Goal: Task Accomplishment & Management: Use online tool/utility

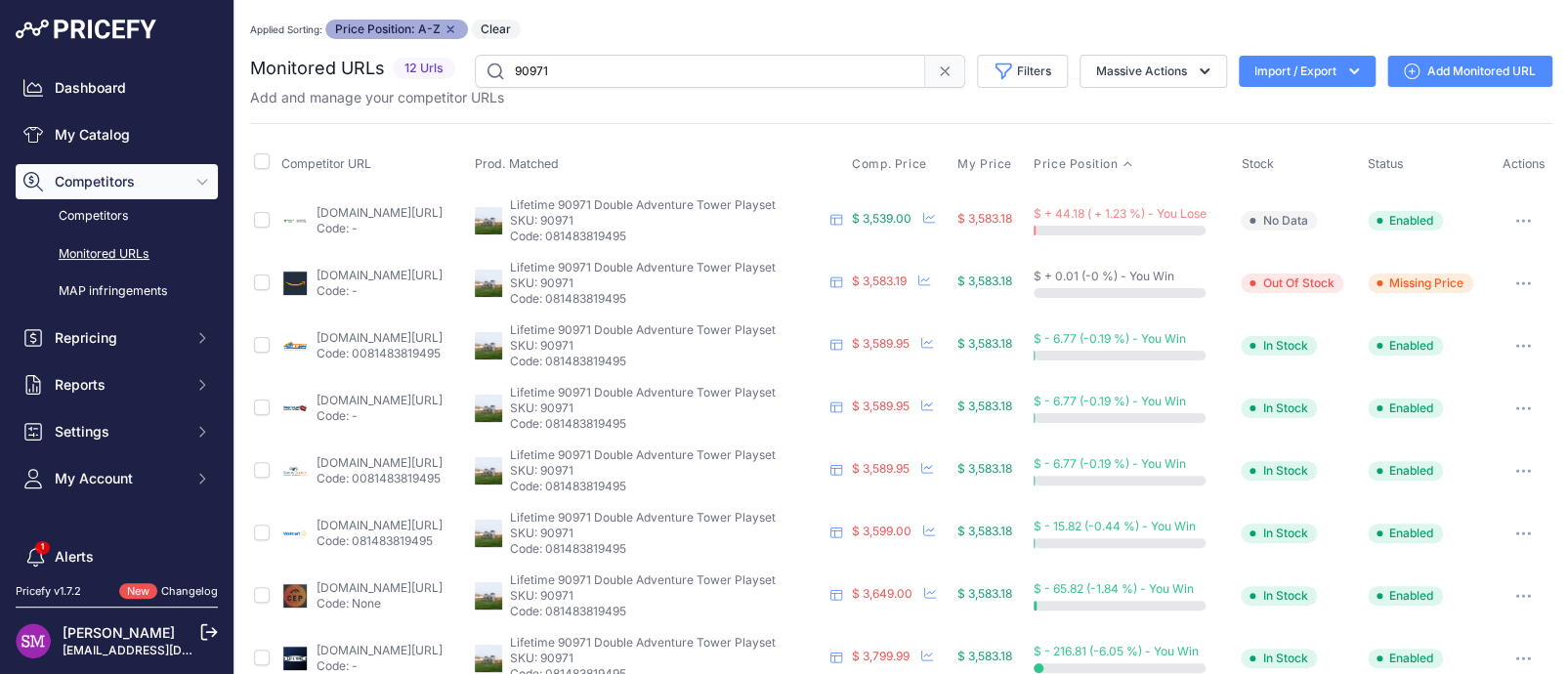
scroll to position [283, 0]
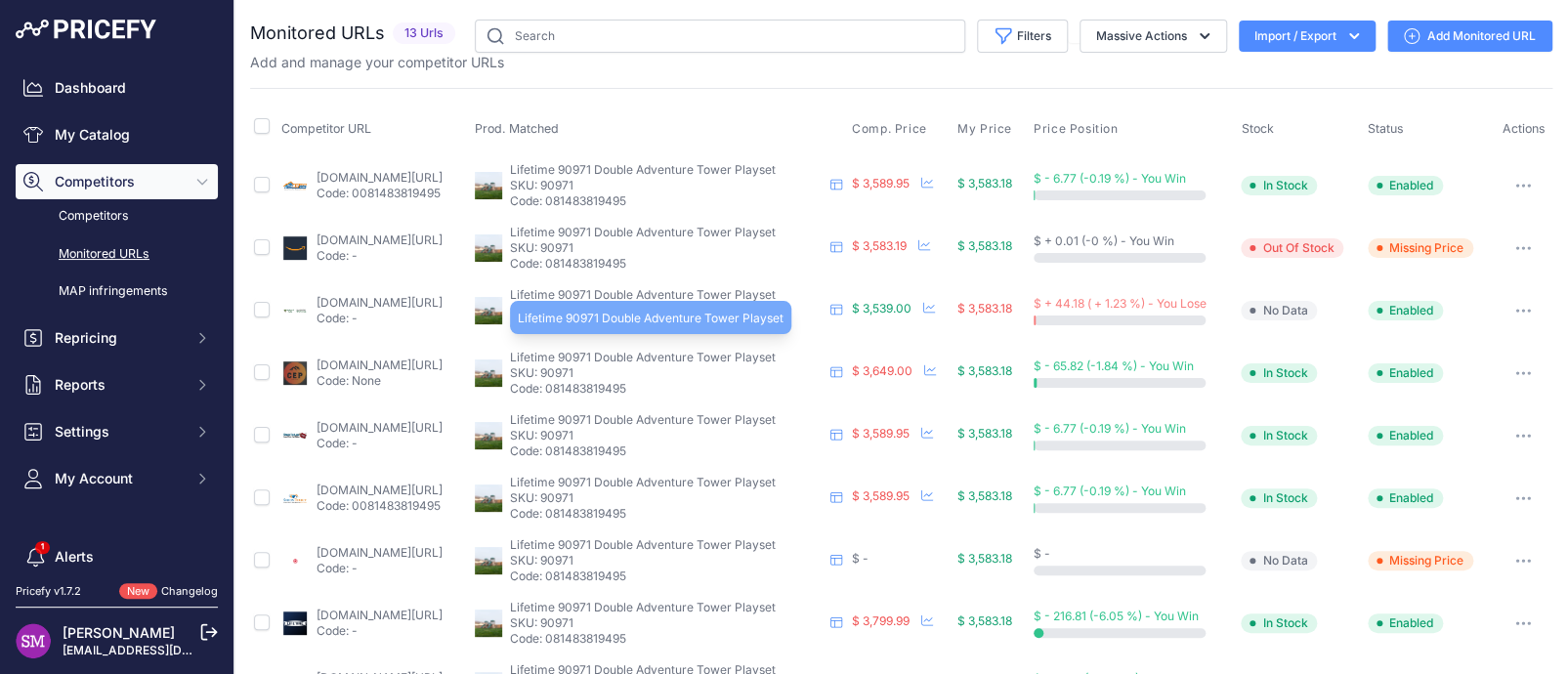
scroll to position [311, 0]
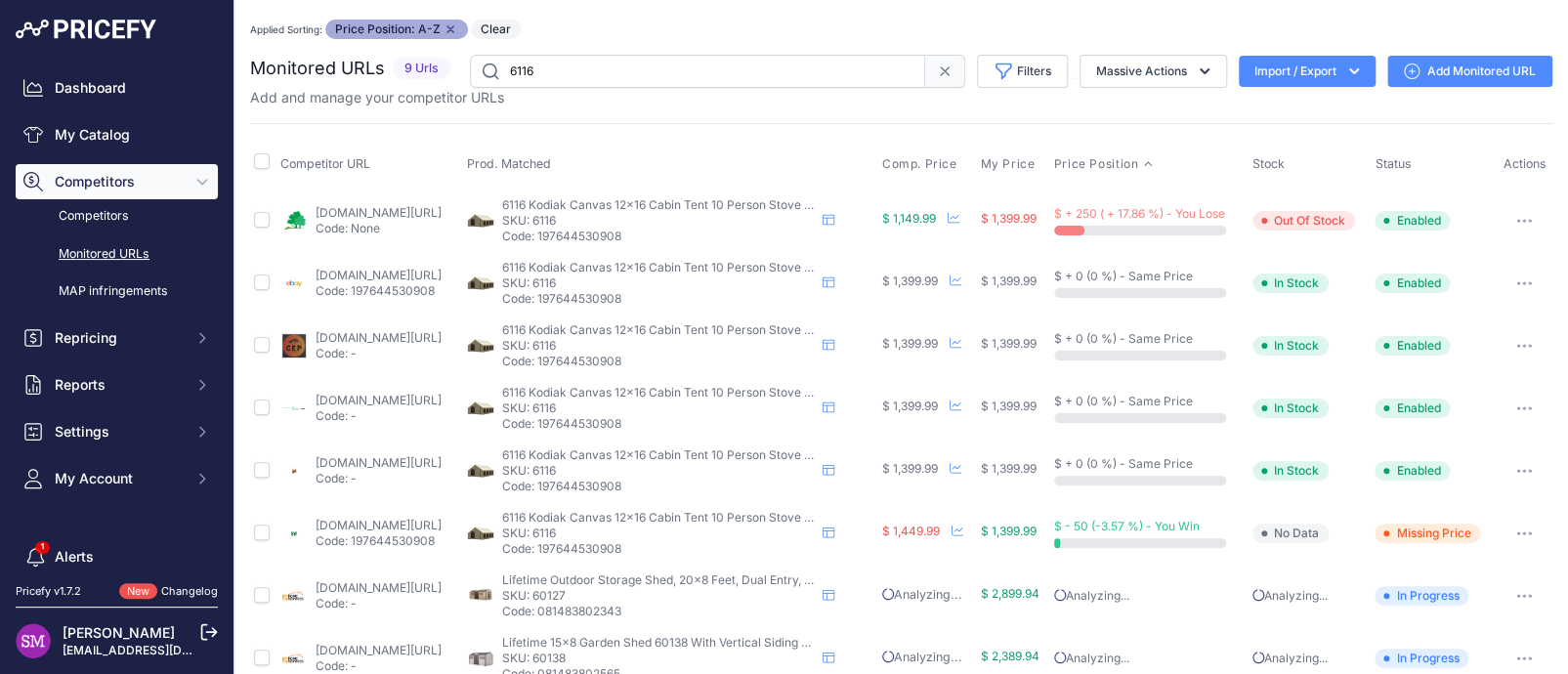
scroll to position [96, 0]
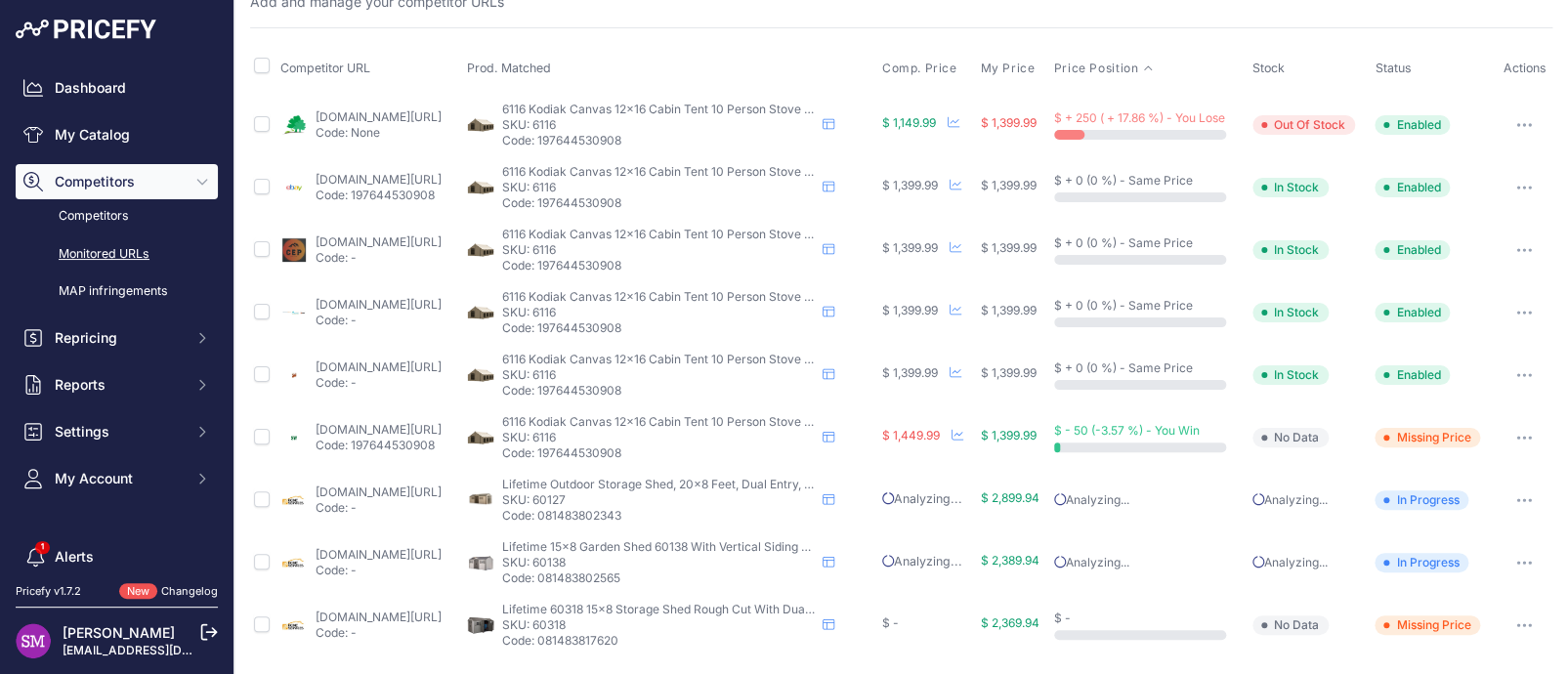
click at [427, 423] on link "sportsmans.com/camping-gear-supplies/tents-shelters/tents/kodiak-canvas-cabin-l…" at bounding box center [378, 430] width 126 height 15
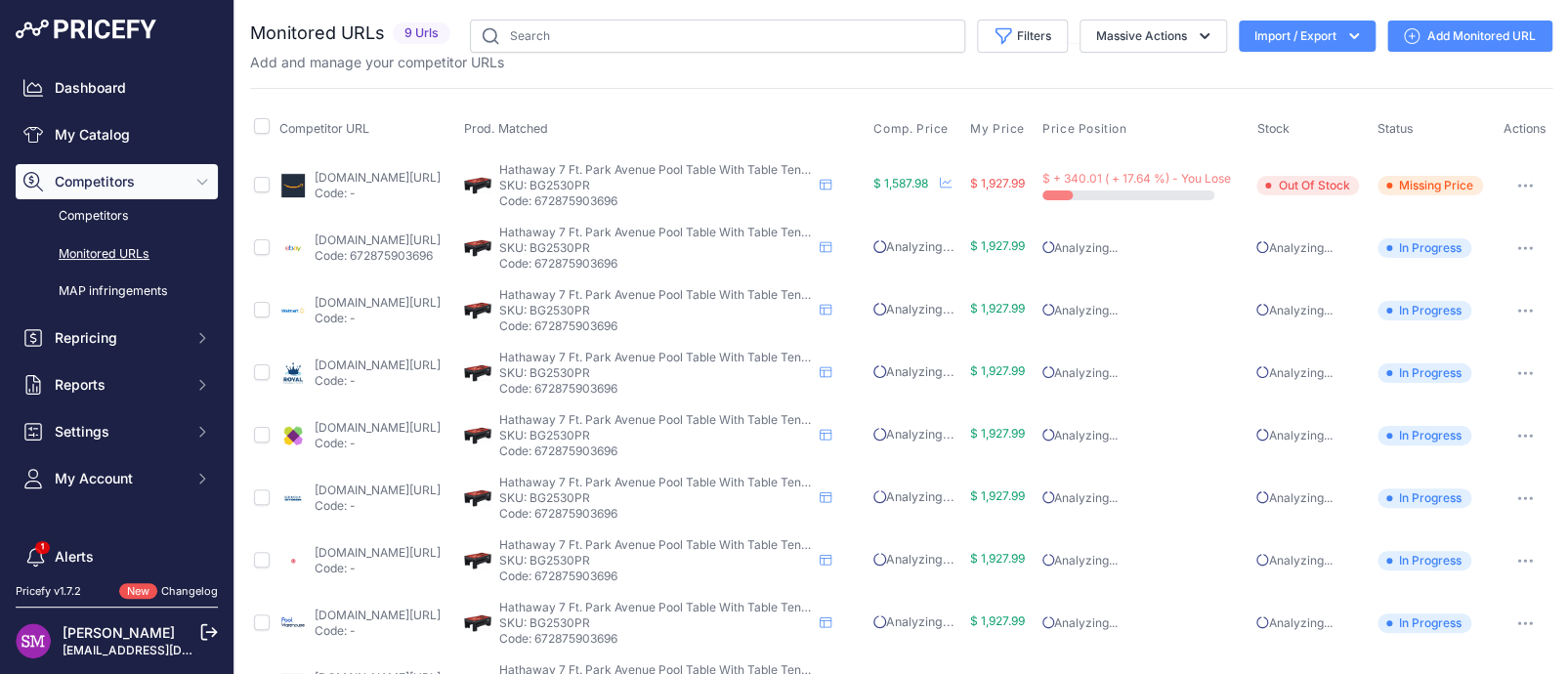
scroll to position [60, 0]
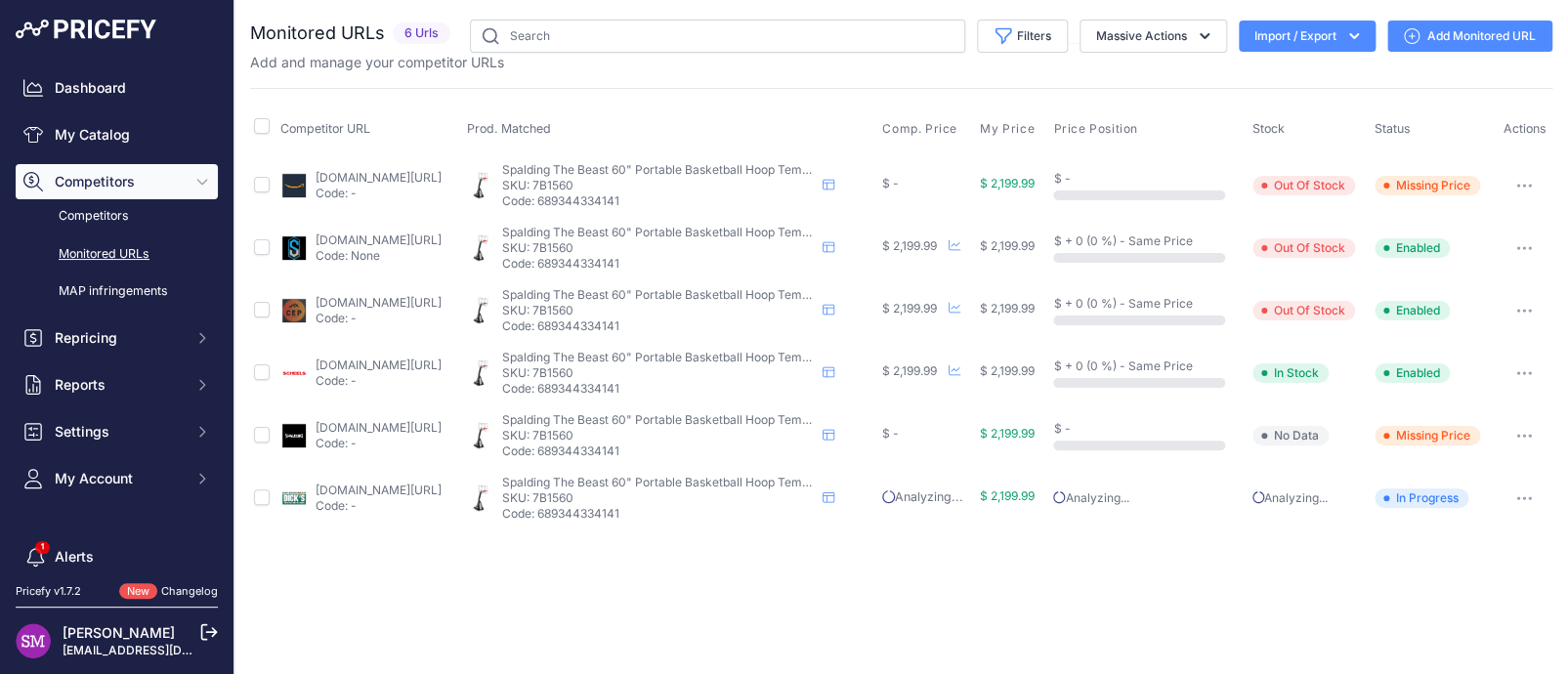
click at [388, 428] on link "spalding.com/p/basketball-basketball-hoops-portable/the-beast-portable-basketba…" at bounding box center [378, 428] width 126 height 15
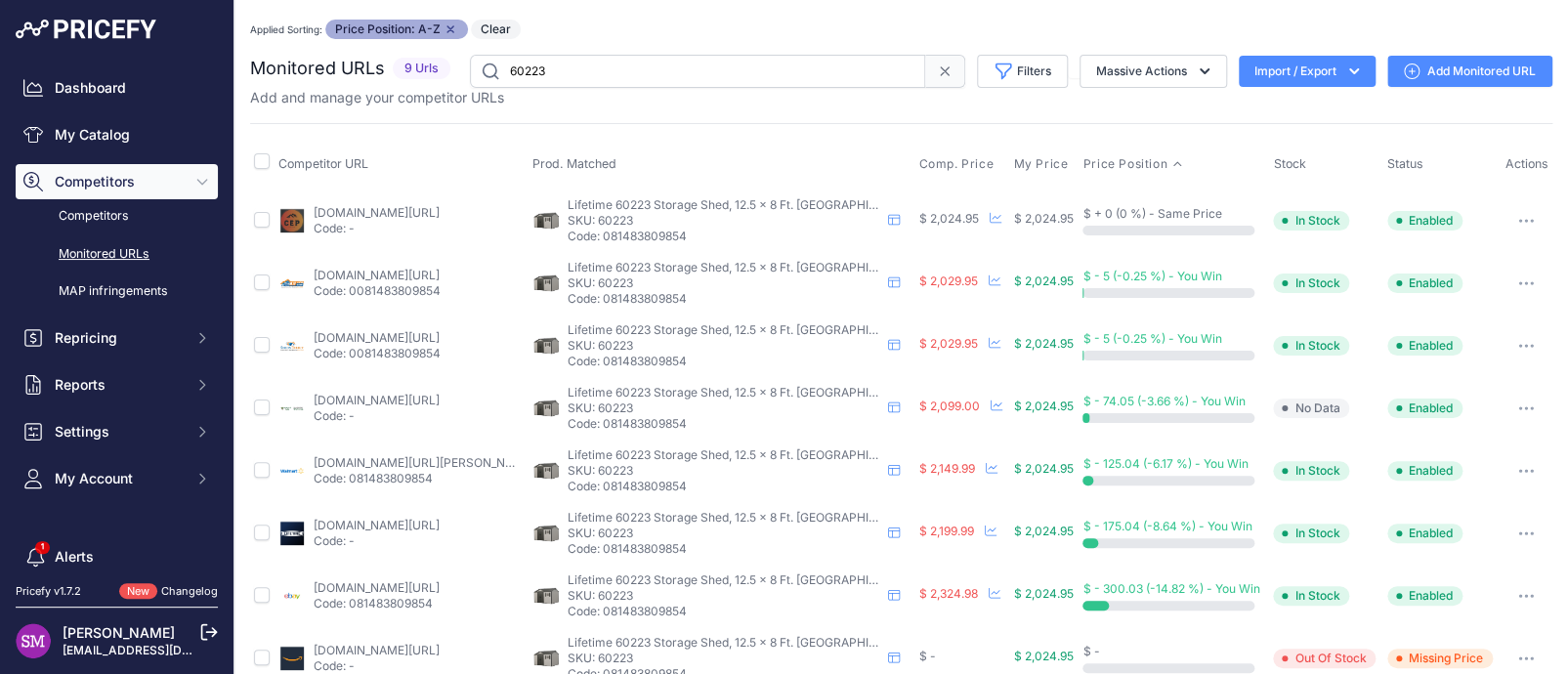
scroll to position [96, 0]
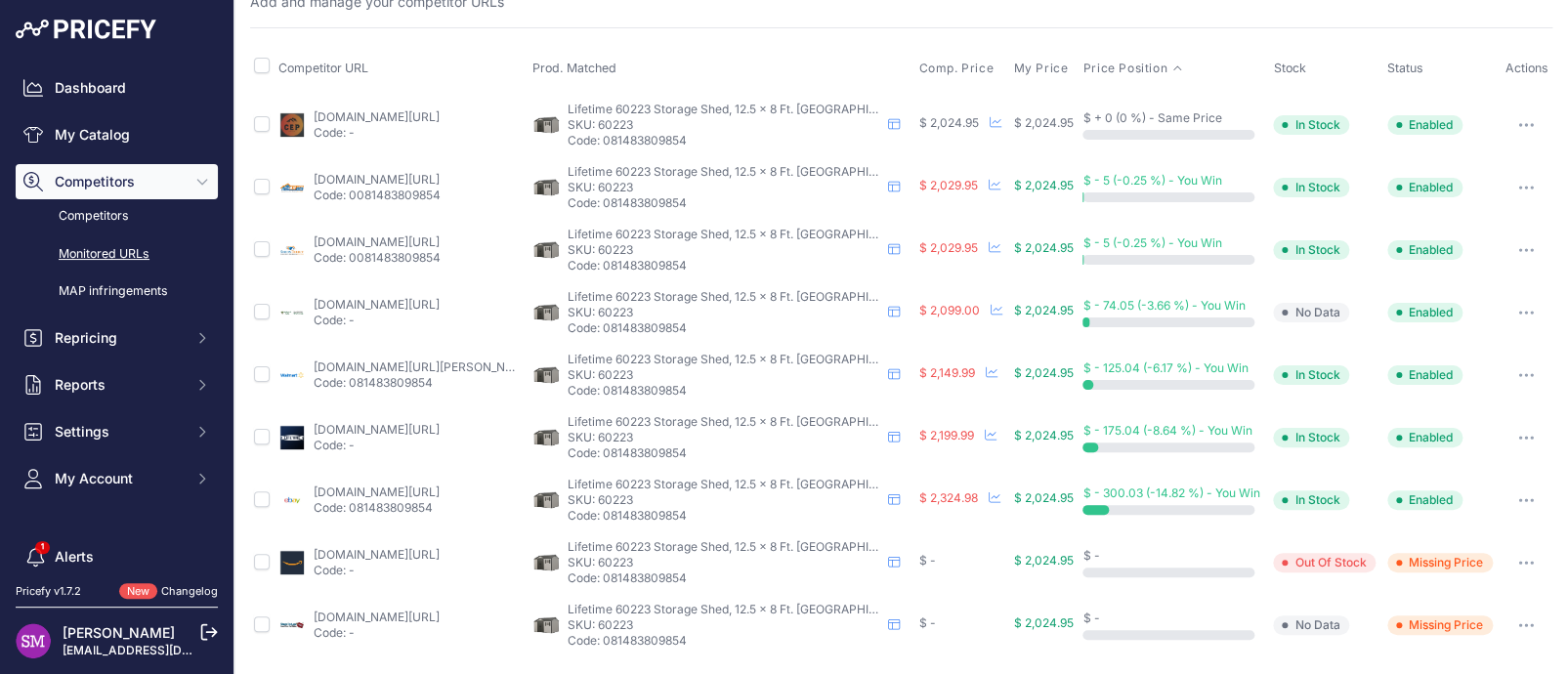
click at [360, 615] on link "shedsforlessdirect.com/manuals/lifetime-12x8-shed-60223-features-brochure.pdf" at bounding box center [376, 617] width 126 height 15
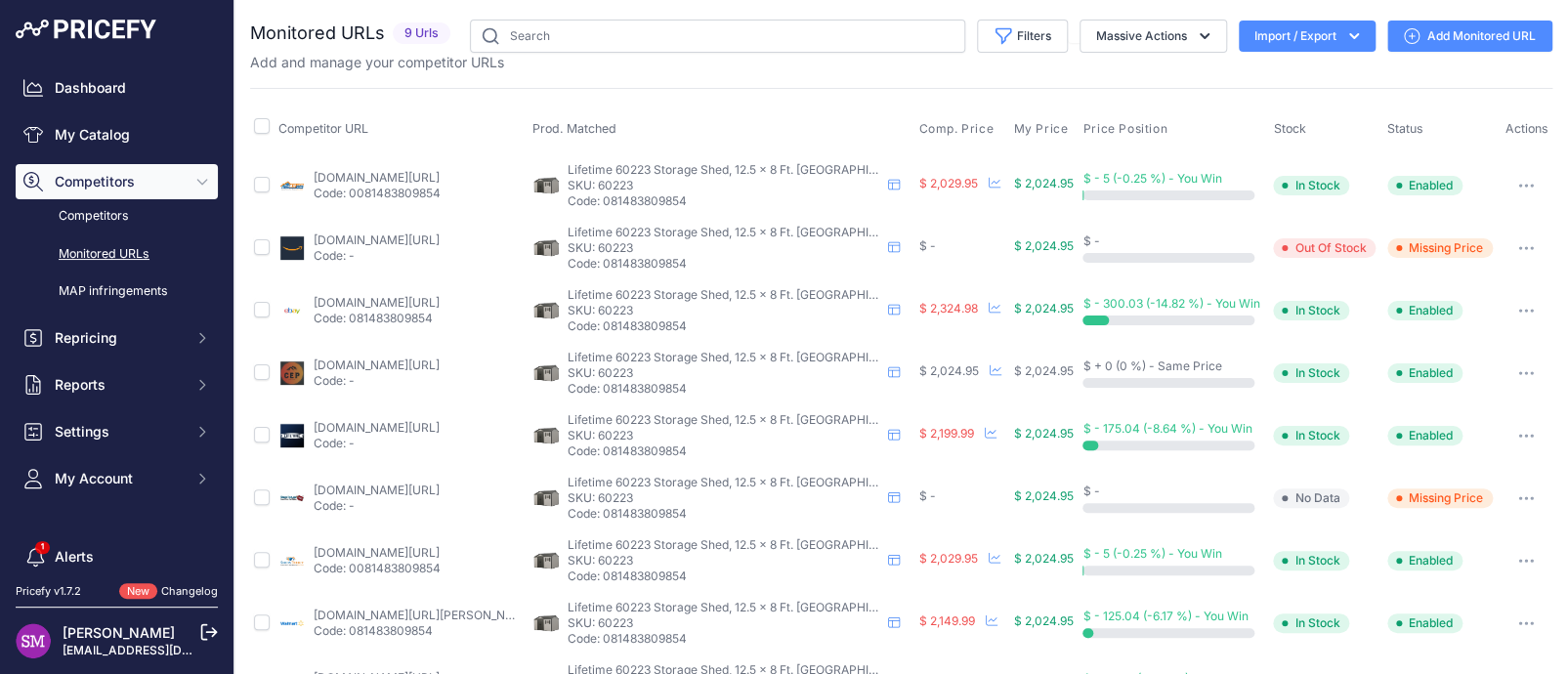
click at [1518, 497] on icon "button" at bounding box center [1525, 499] width 16 height 4
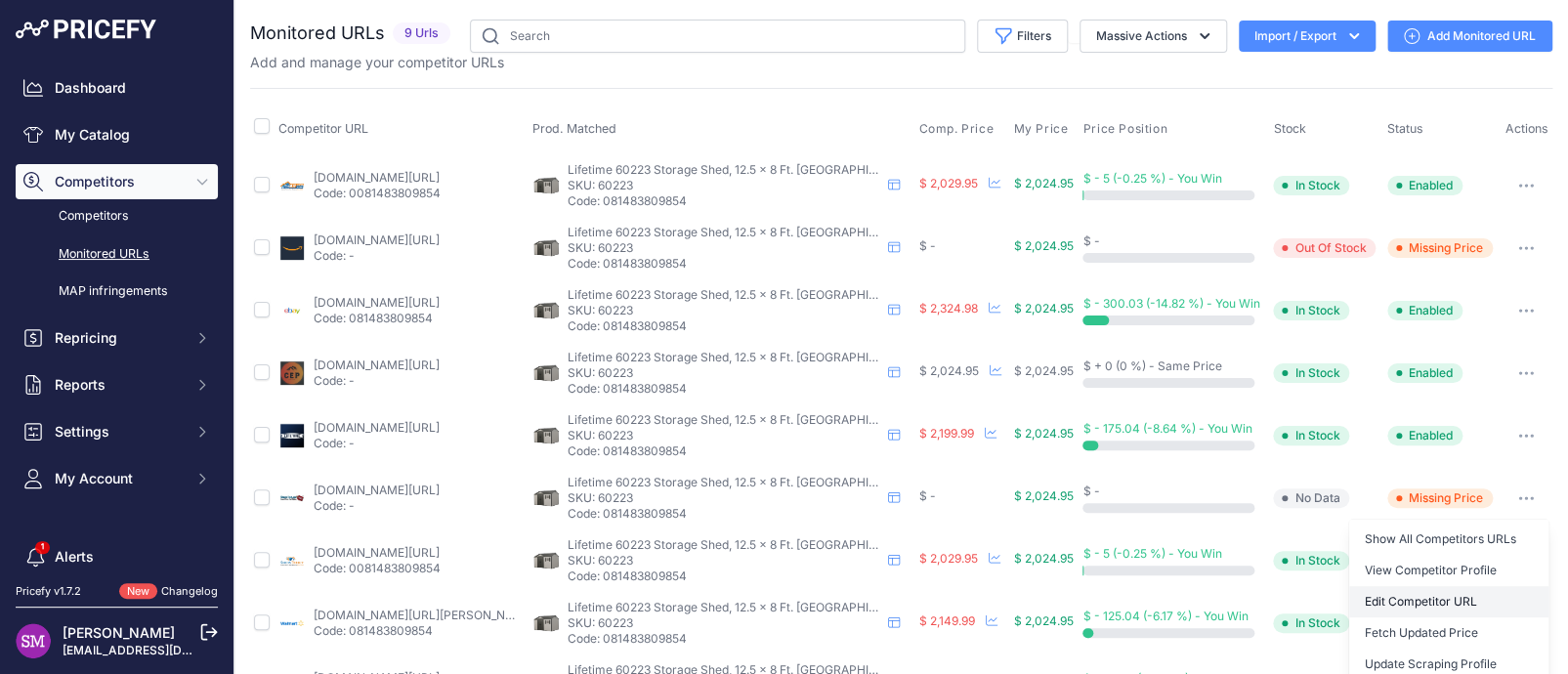
scroll to position [70, 0]
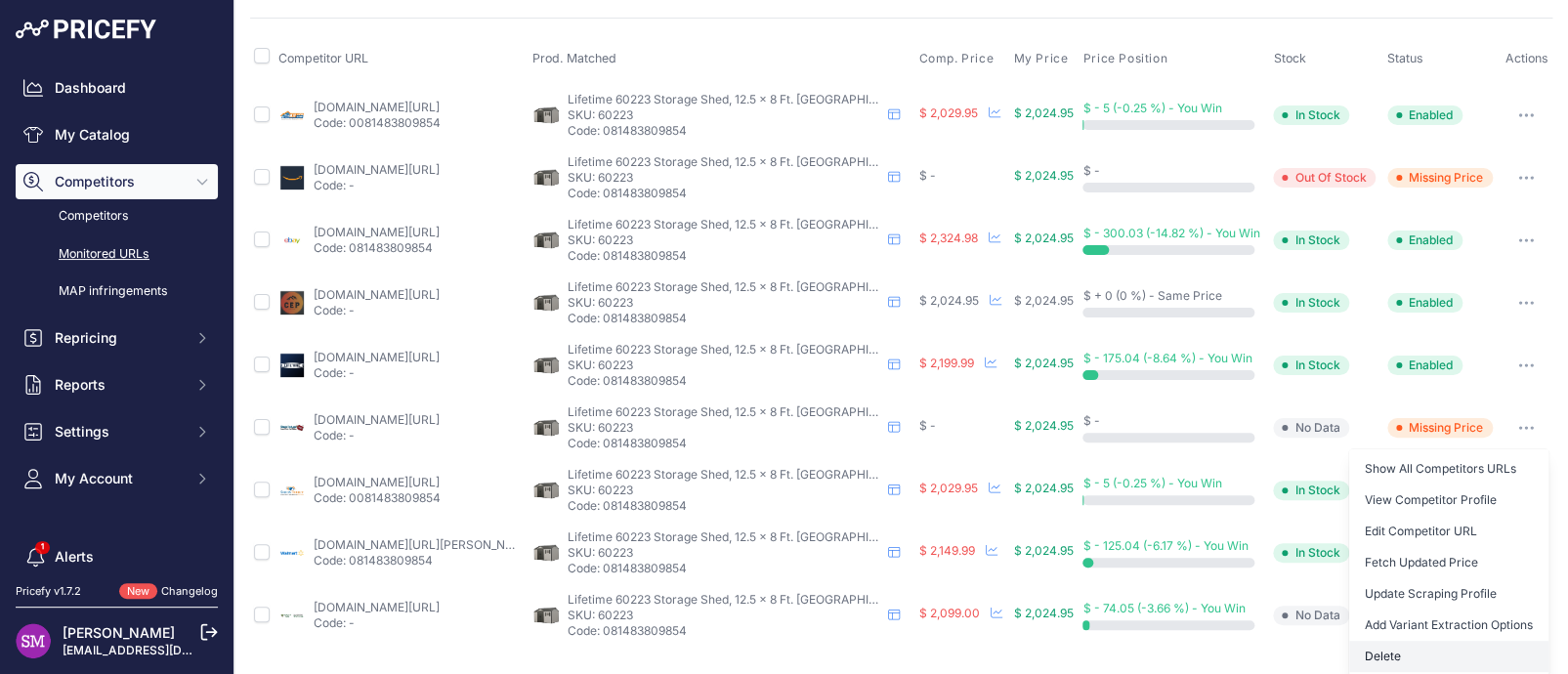
click at [1372, 649] on button "Delete" at bounding box center [1448, 657] width 199 height 32
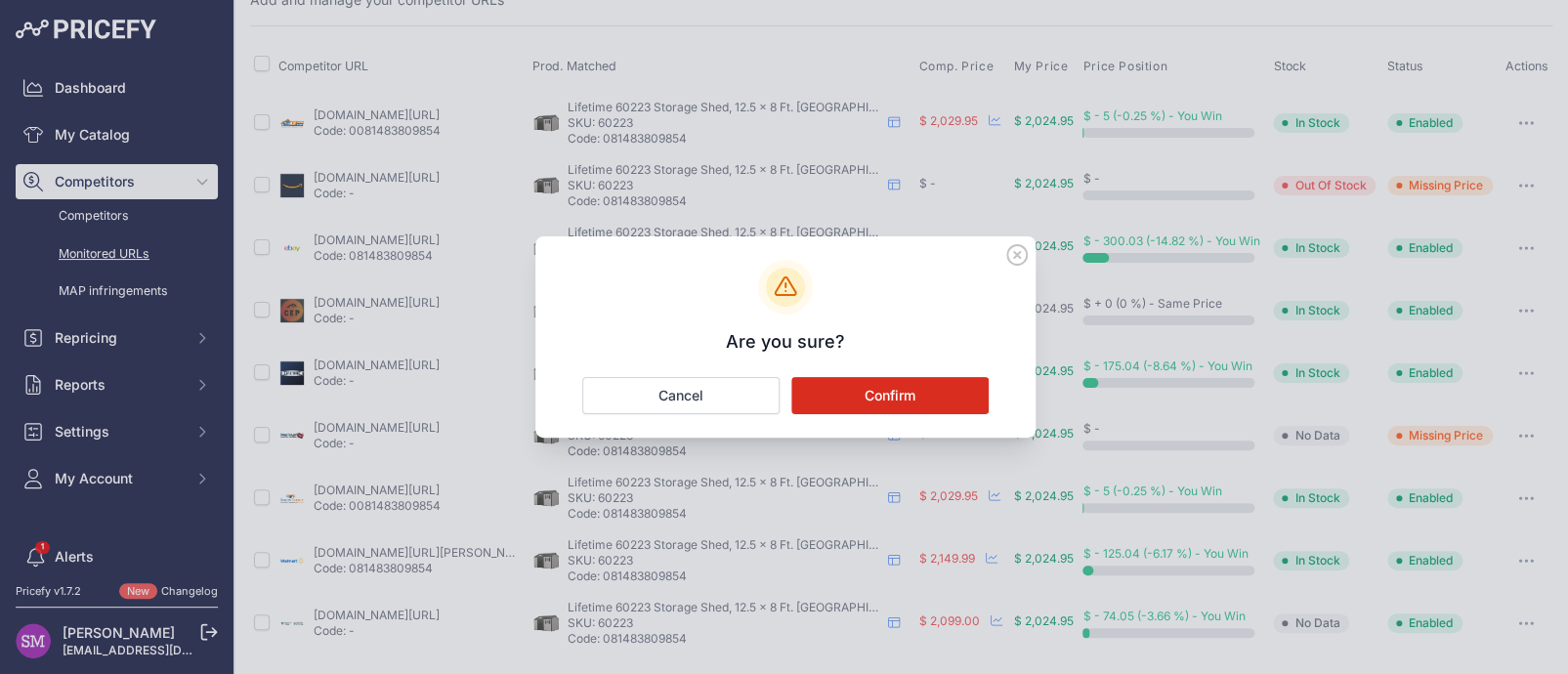
scroll to position [60, 0]
click at [920, 397] on button "Confirm" at bounding box center [889, 396] width 197 height 38
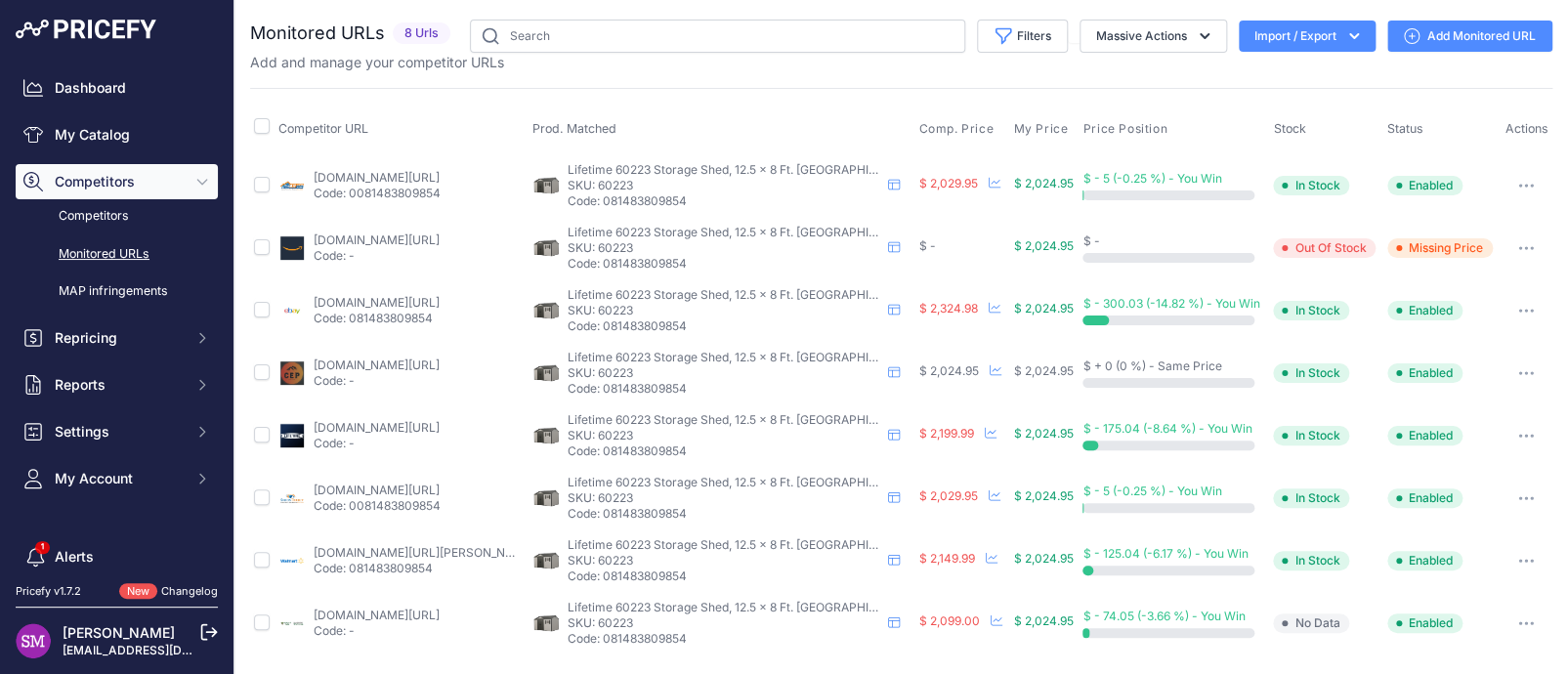
scroll to position [0, 0]
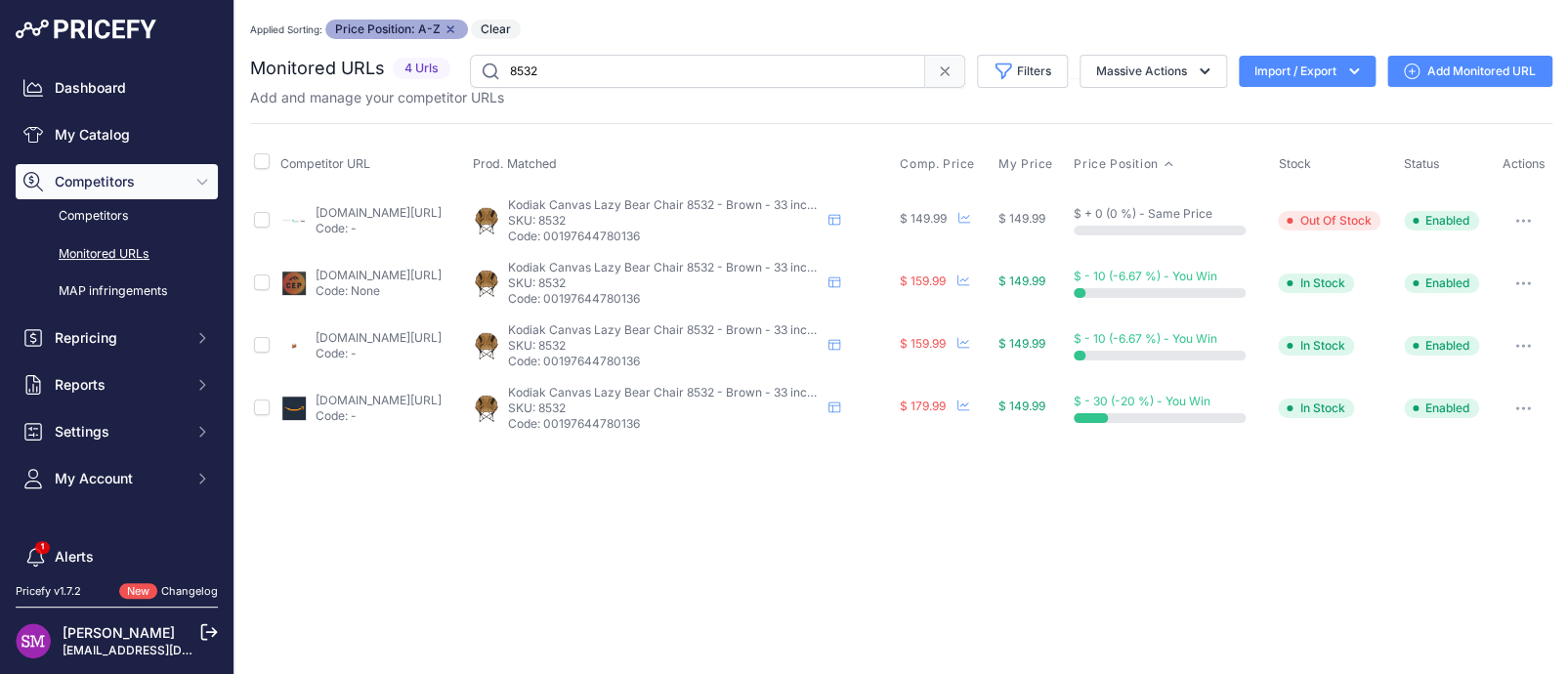
click at [1521, 219] on icon "button" at bounding box center [1523, 221] width 16 height 4
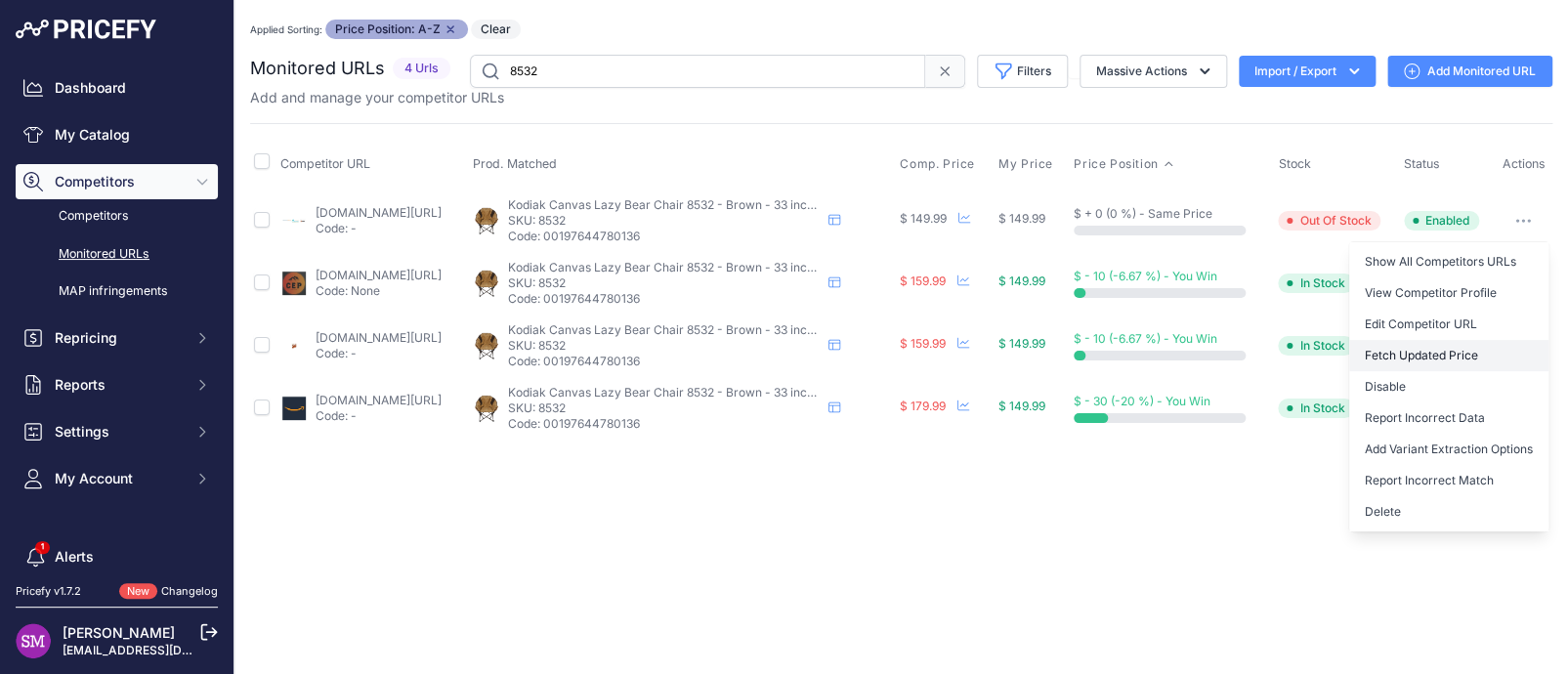
click at [1475, 350] on button "Fetch Updated Price" at bounding box center [1448, 356] width 199 height 32
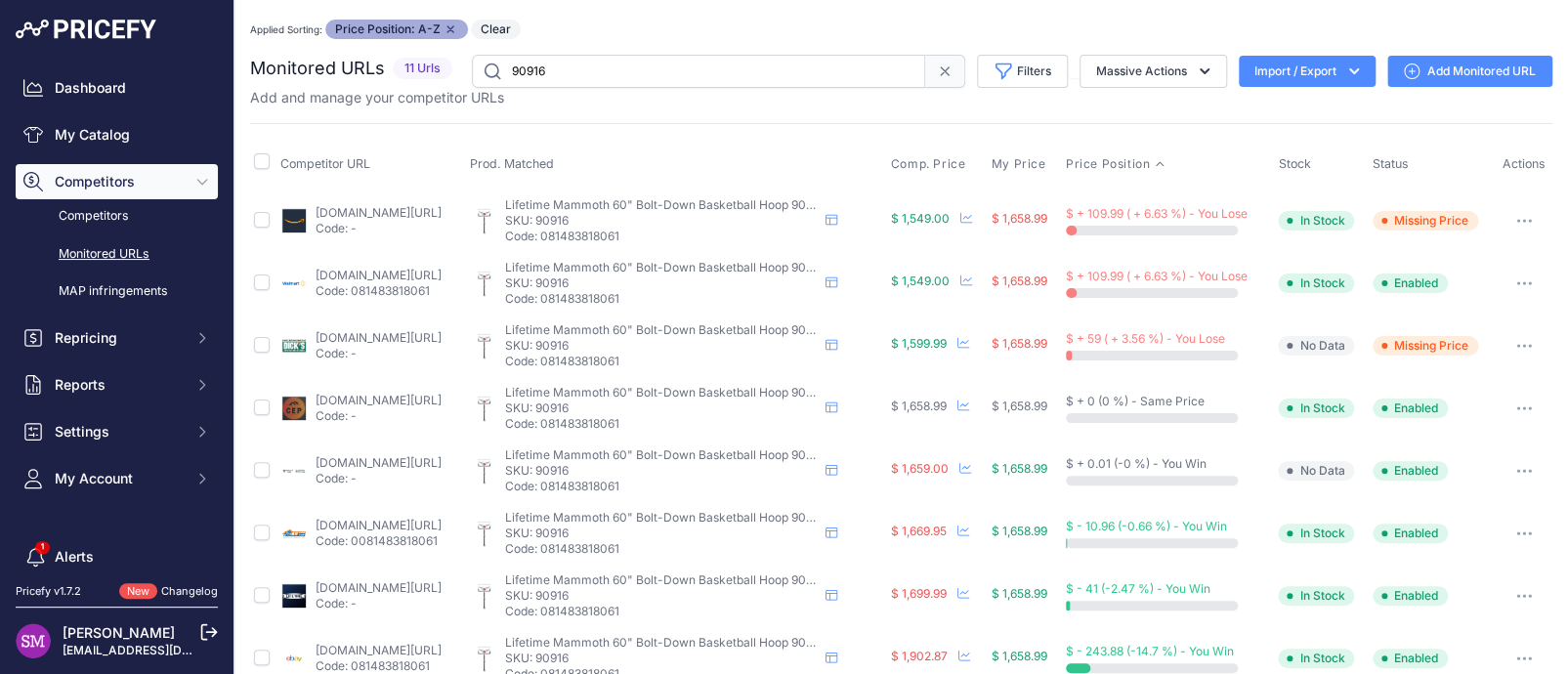
click at [386, 278] on link "[DOMAIN_NAME][URL]" at bounding box center [378, 275] width 126 height 15
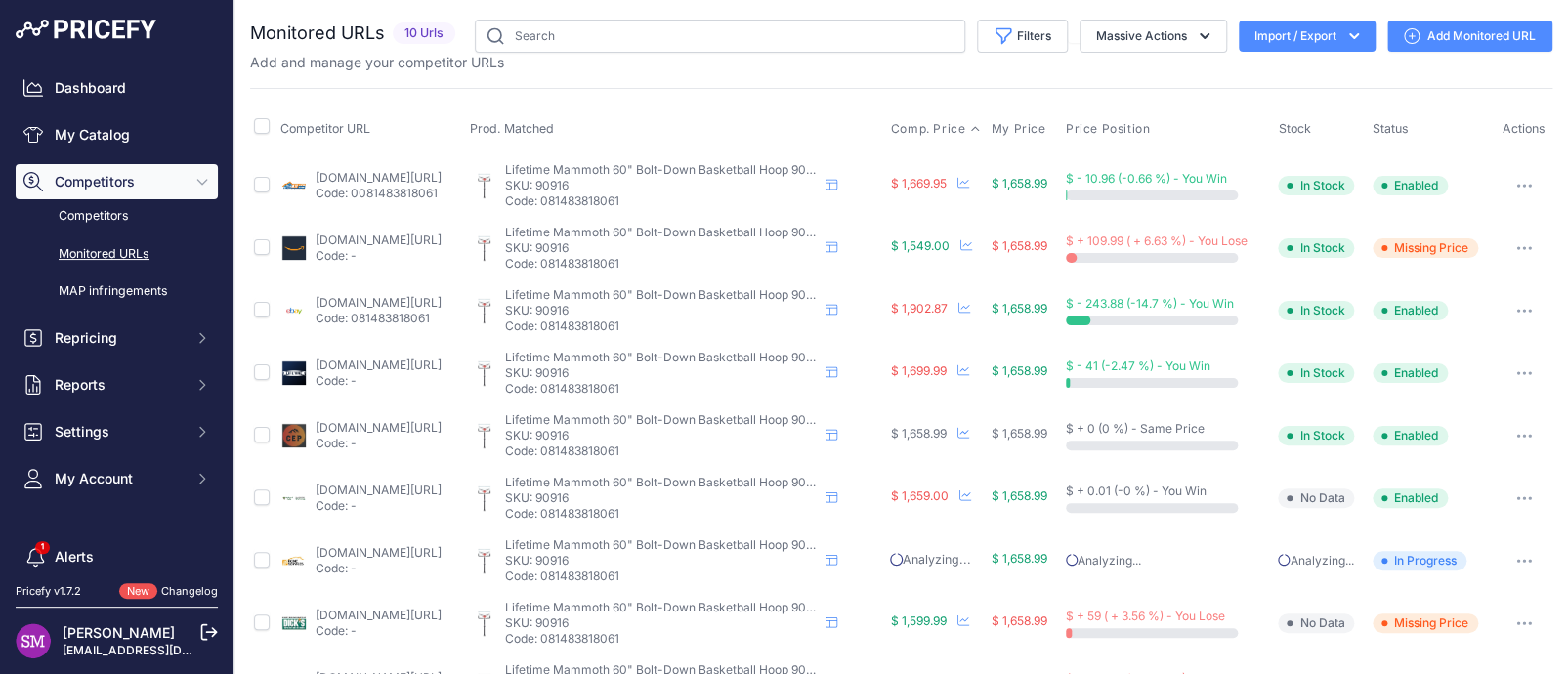
click at [965, 132] on span "Comp. Price" at bounding box center [928, 129] width 75 height 16
click at [1516, 433] on icon "button" at bounding box center [1523, 435] width 16 height 4
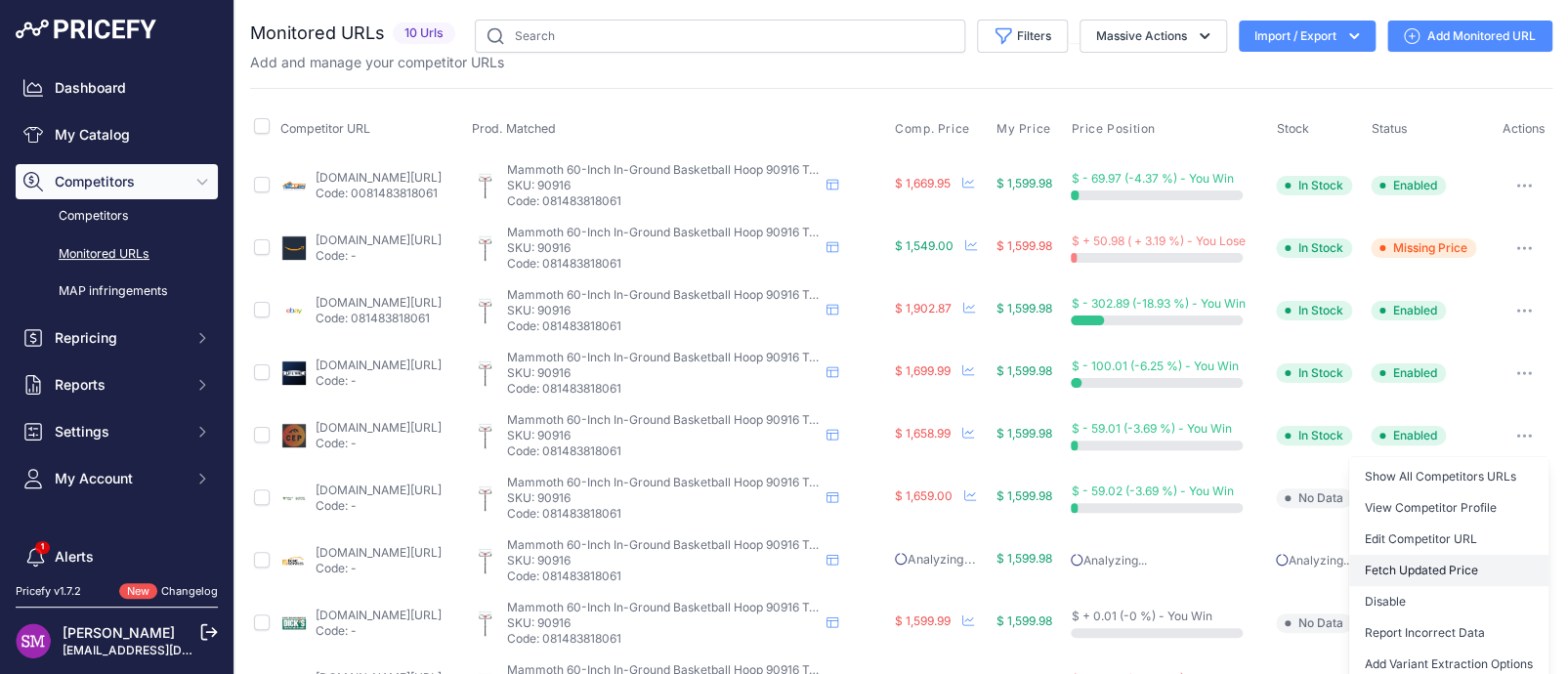
click at [1436, 567] on button "Fetch Updated Price" at bounding box center [1448, 571] width 199 height 32
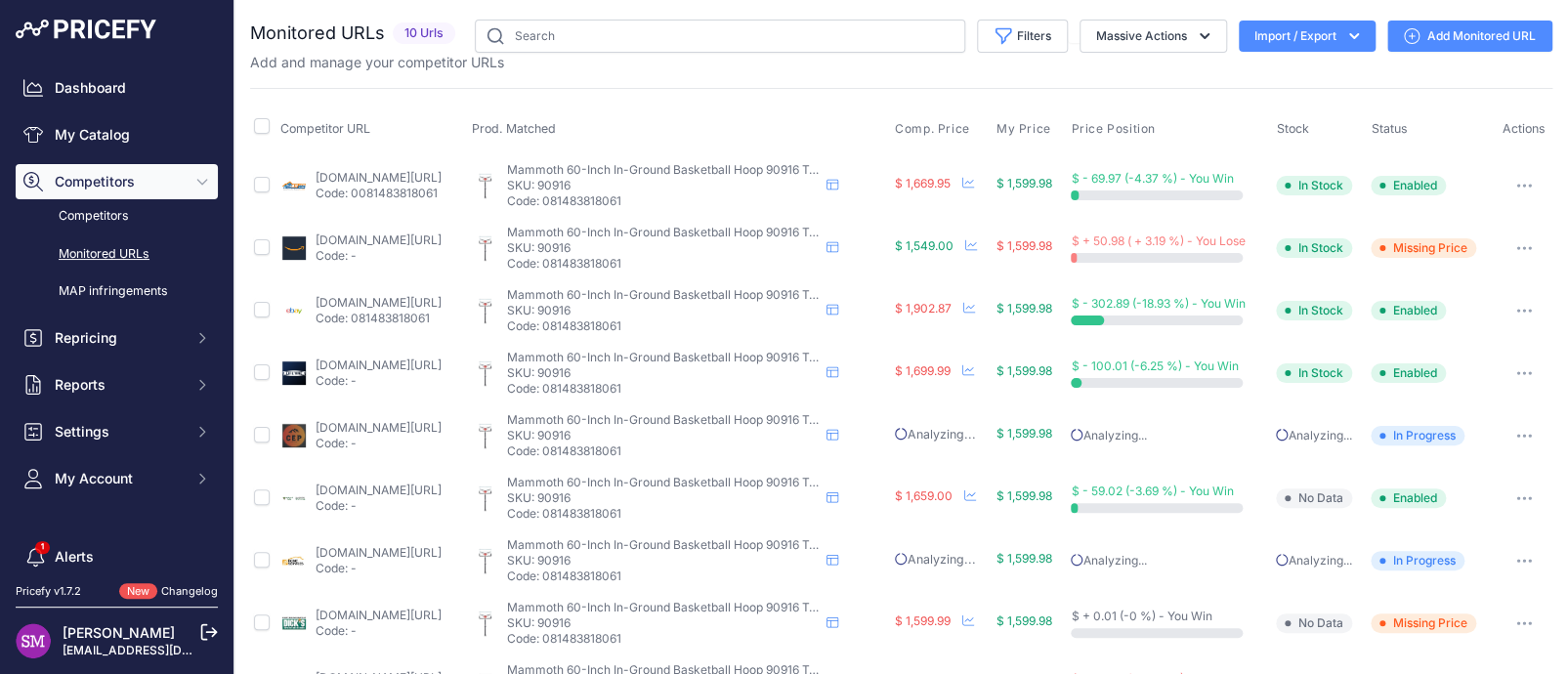
click at [367, 241] on link "amazon.com/gp/product/b08ct36khn?prirule_jdsnikfkfjsd=9996" at bounding box center [378, 240] width 126 height 15
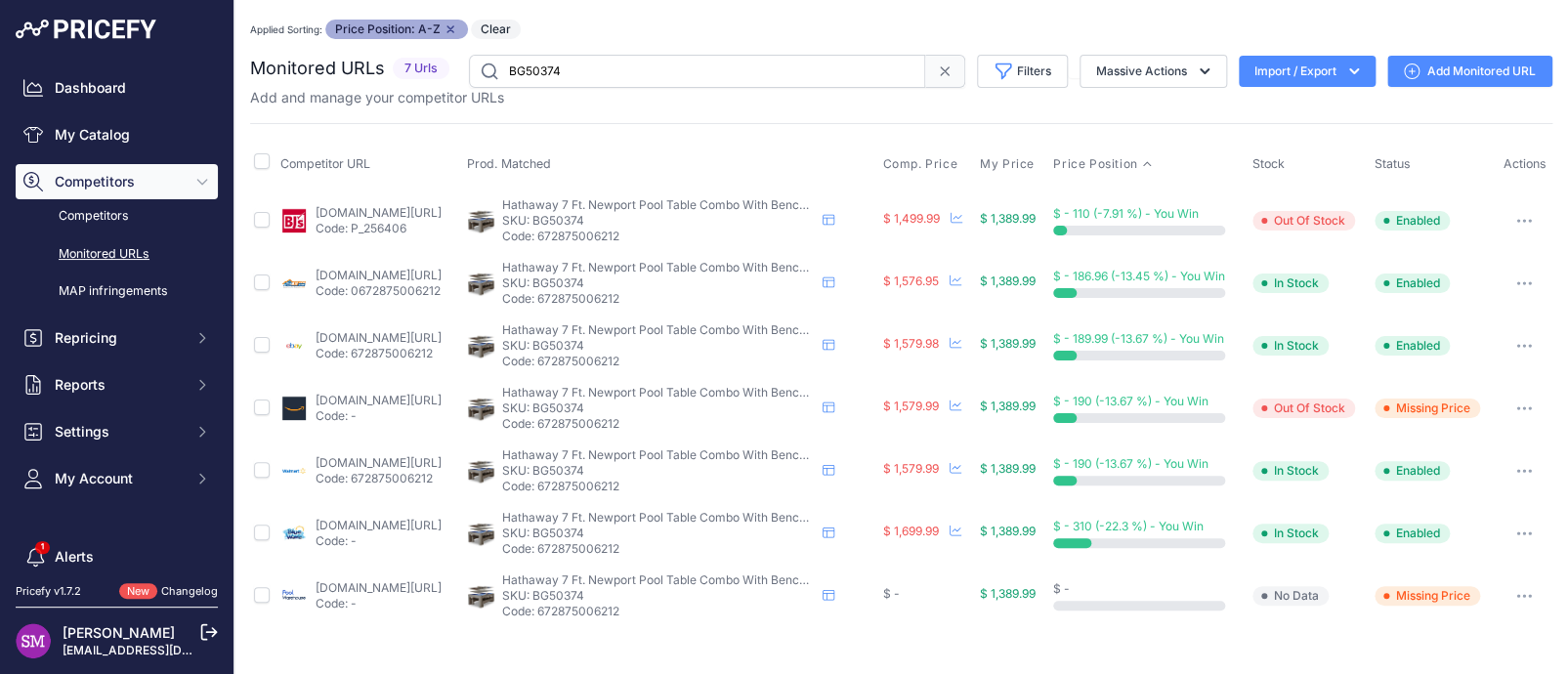
click at [441, 586] on link "poolwarehouse.com/shop/newport-7-ft-pool-table-combo-set-with-benches-and-top-b…" at bounding box center [378, 588] width 126 height 15
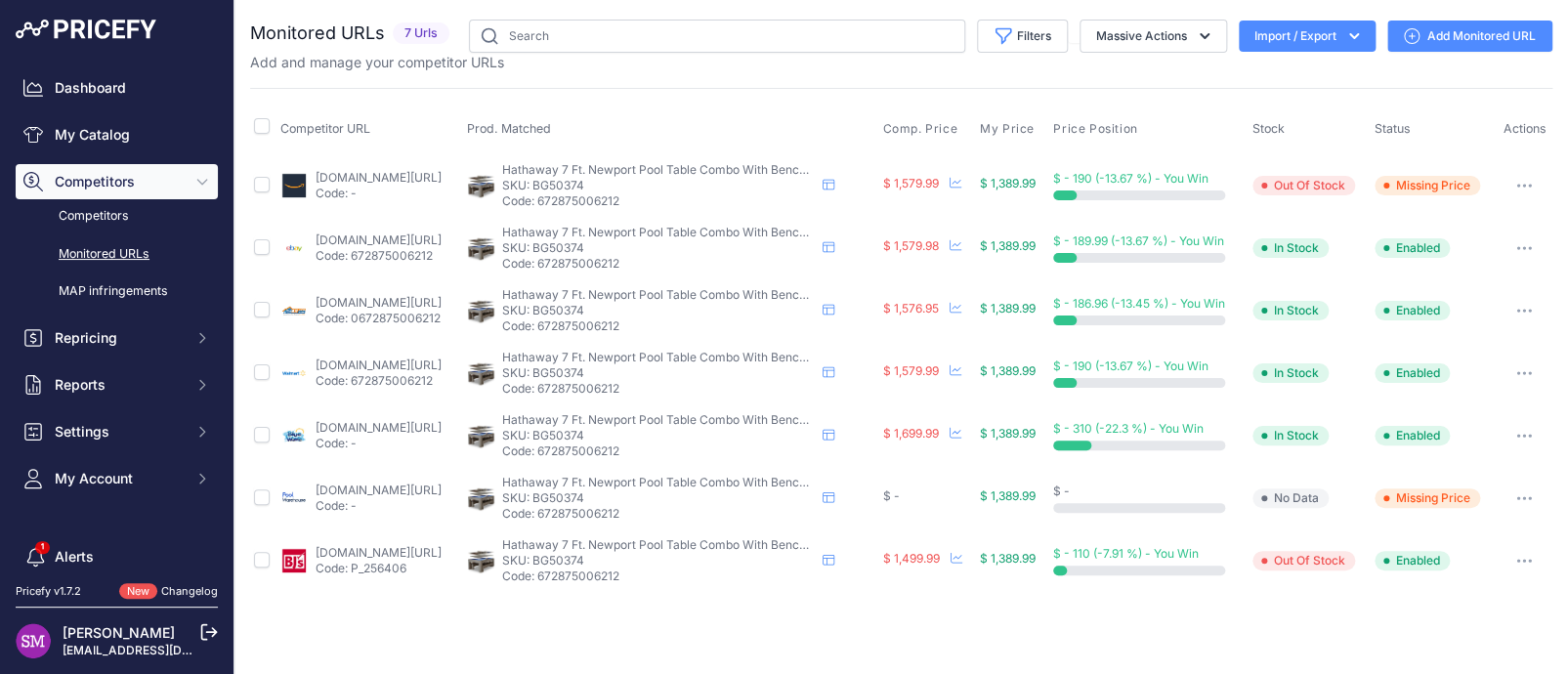
click at [1530, 489] on button "button" at bounding box center [1523, 499] width 39 height 28
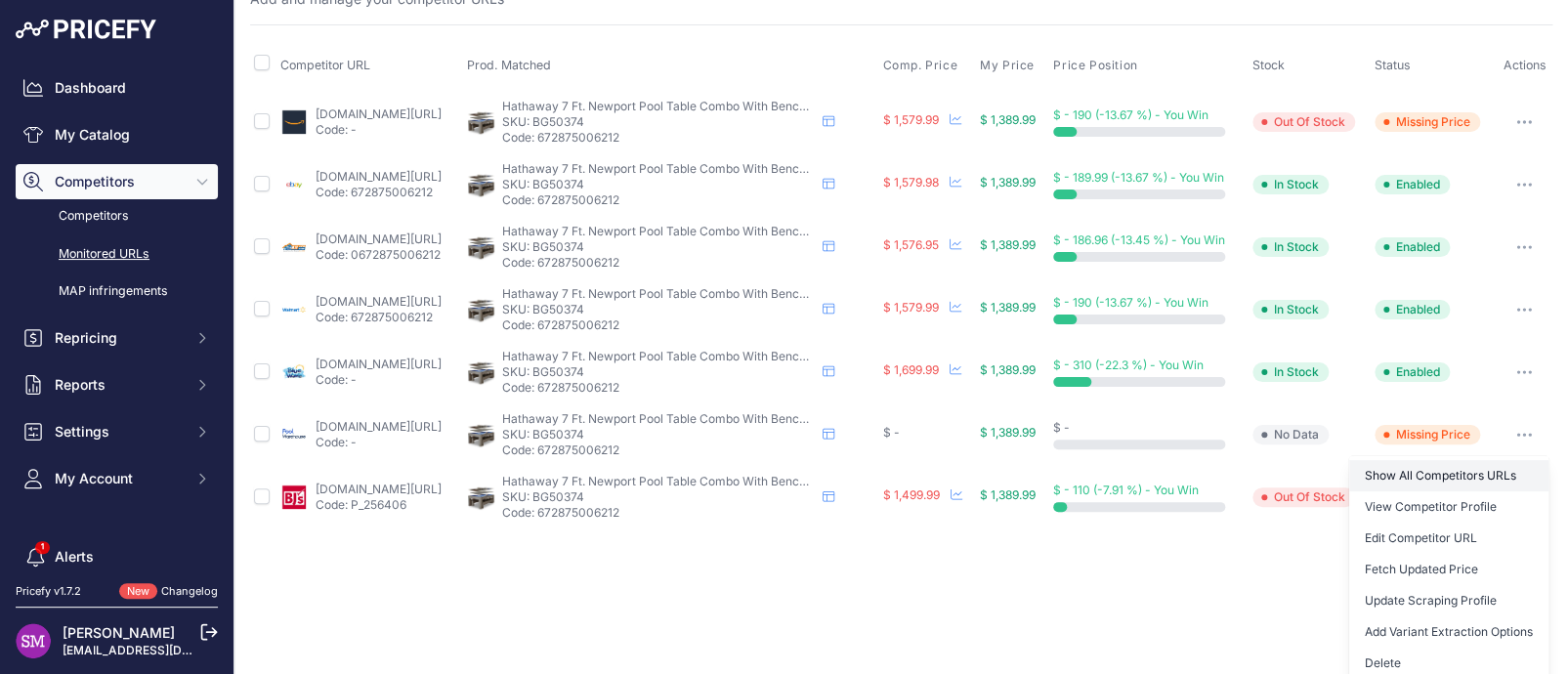
scroll to position [70, 0]
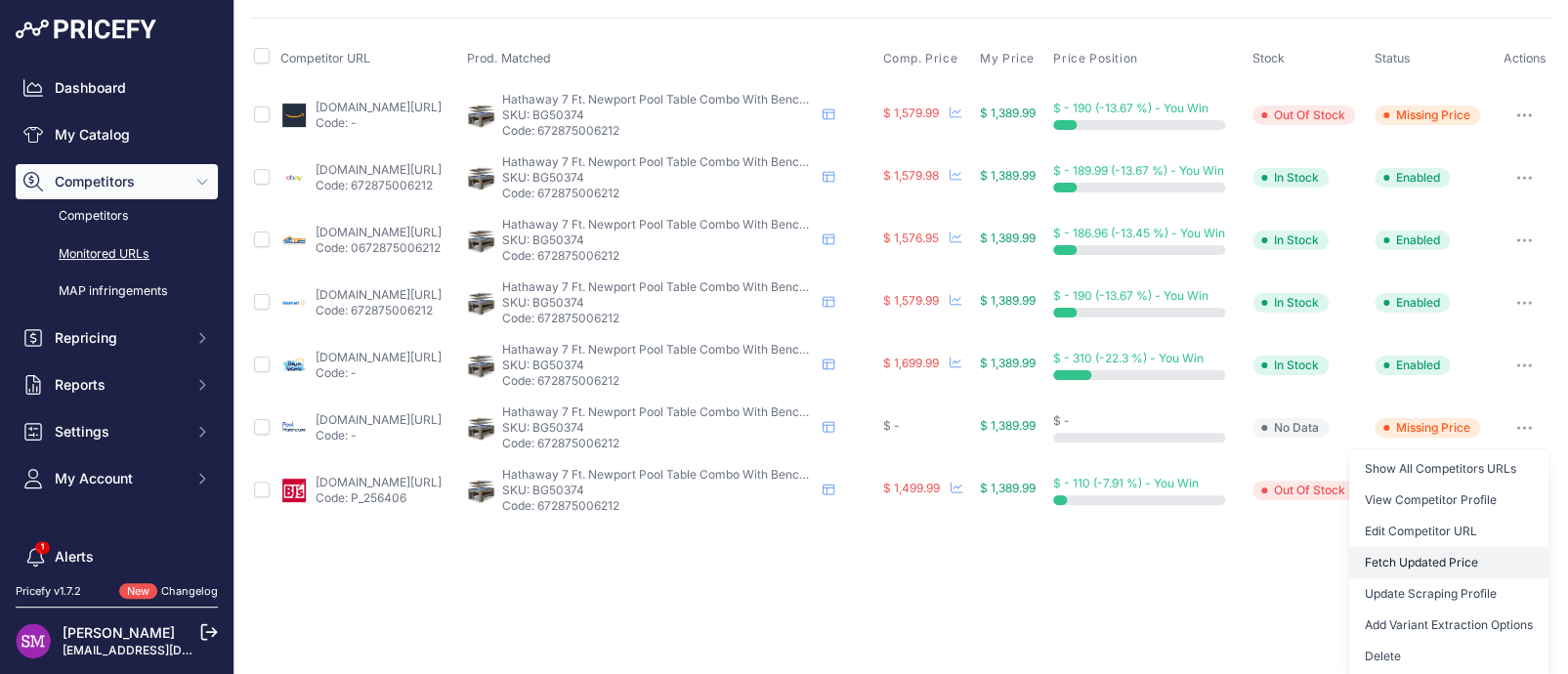
click at [1377, 559] on button "Fetch Updated Price" at bounding box center [1448, 563] width 199 height 32
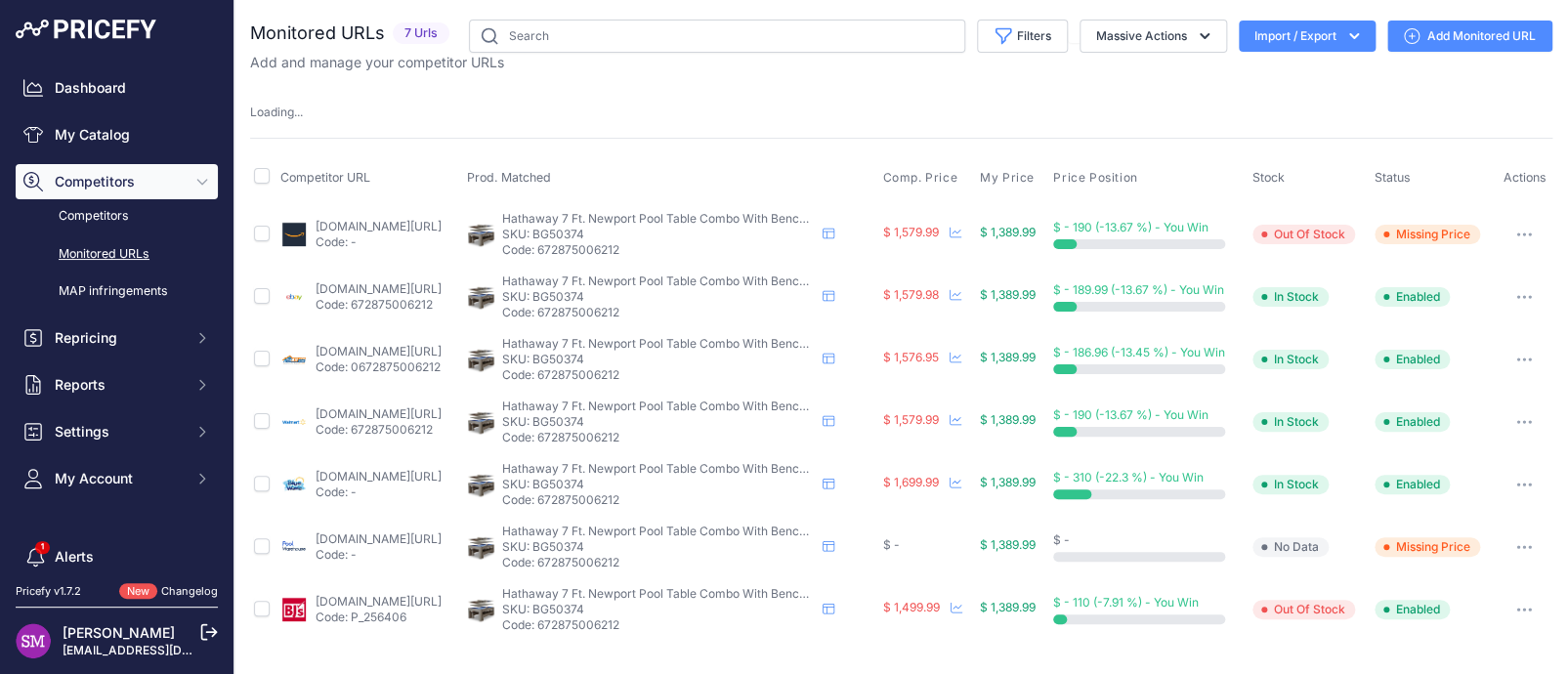
scroll to position [0, 0]
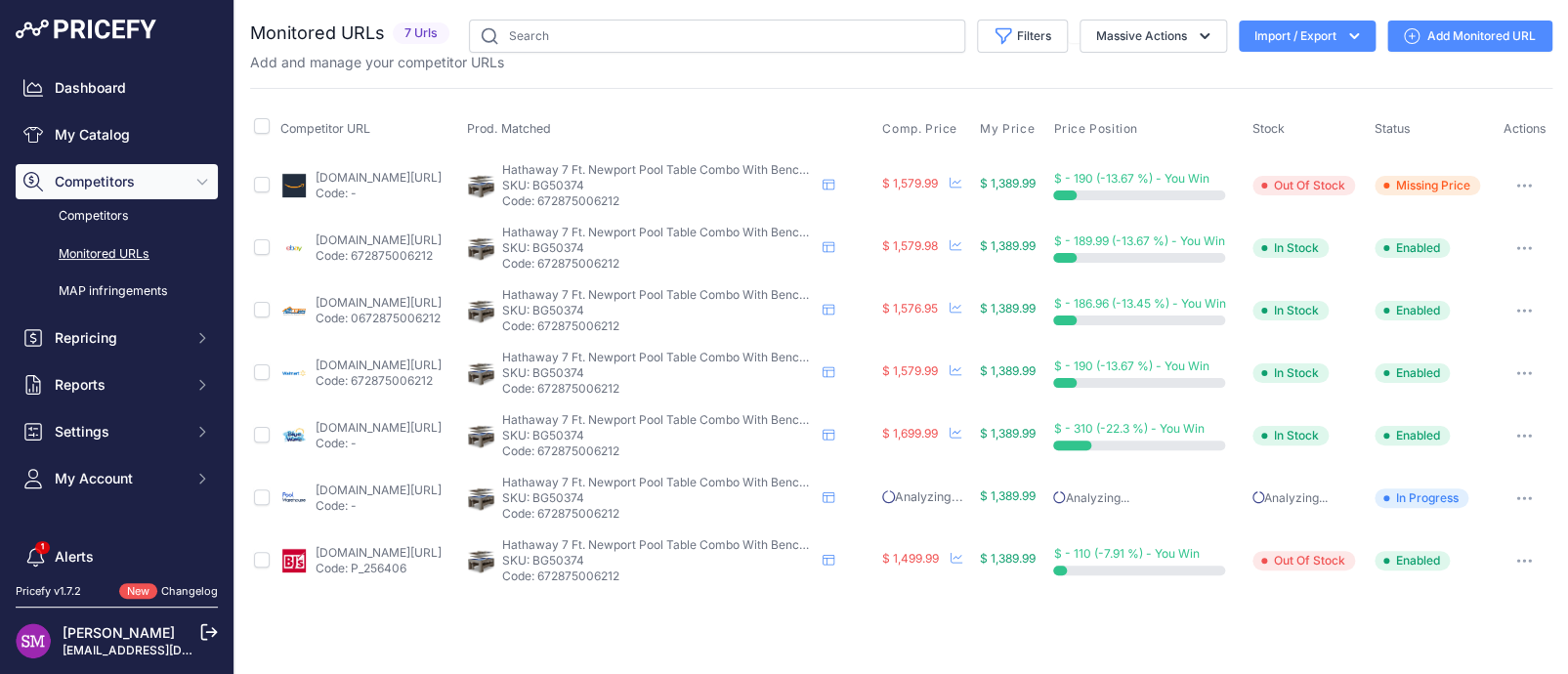
click at [441, 170] on link "amazon.com/gp/product/b09gwfdlk2?prirule_jdsnikfkfjsd=9996" at bounding box center [378, 177] width 126 height 15
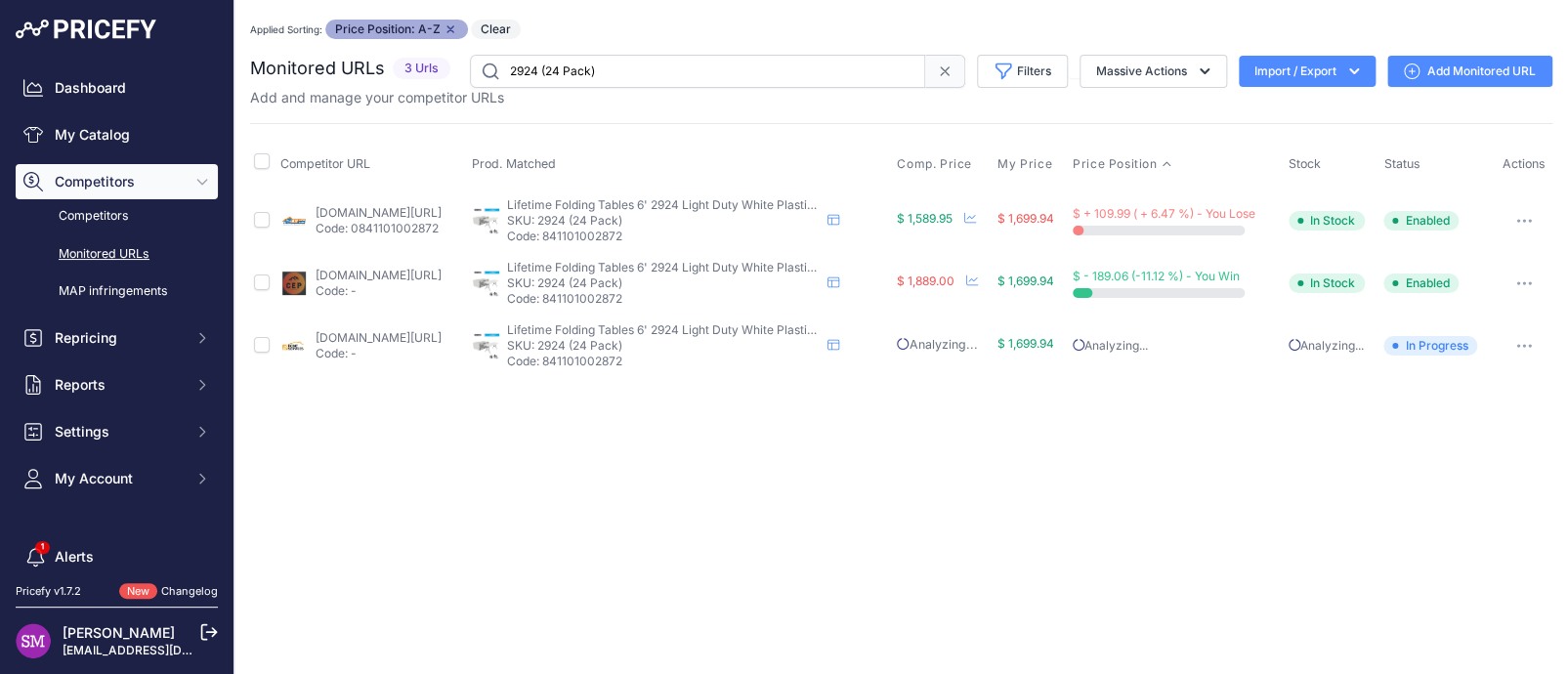
click at [355, 209] on link "[DOMAIN_NAME][URL]" at bounding box center [378, 212] width 126 height 15
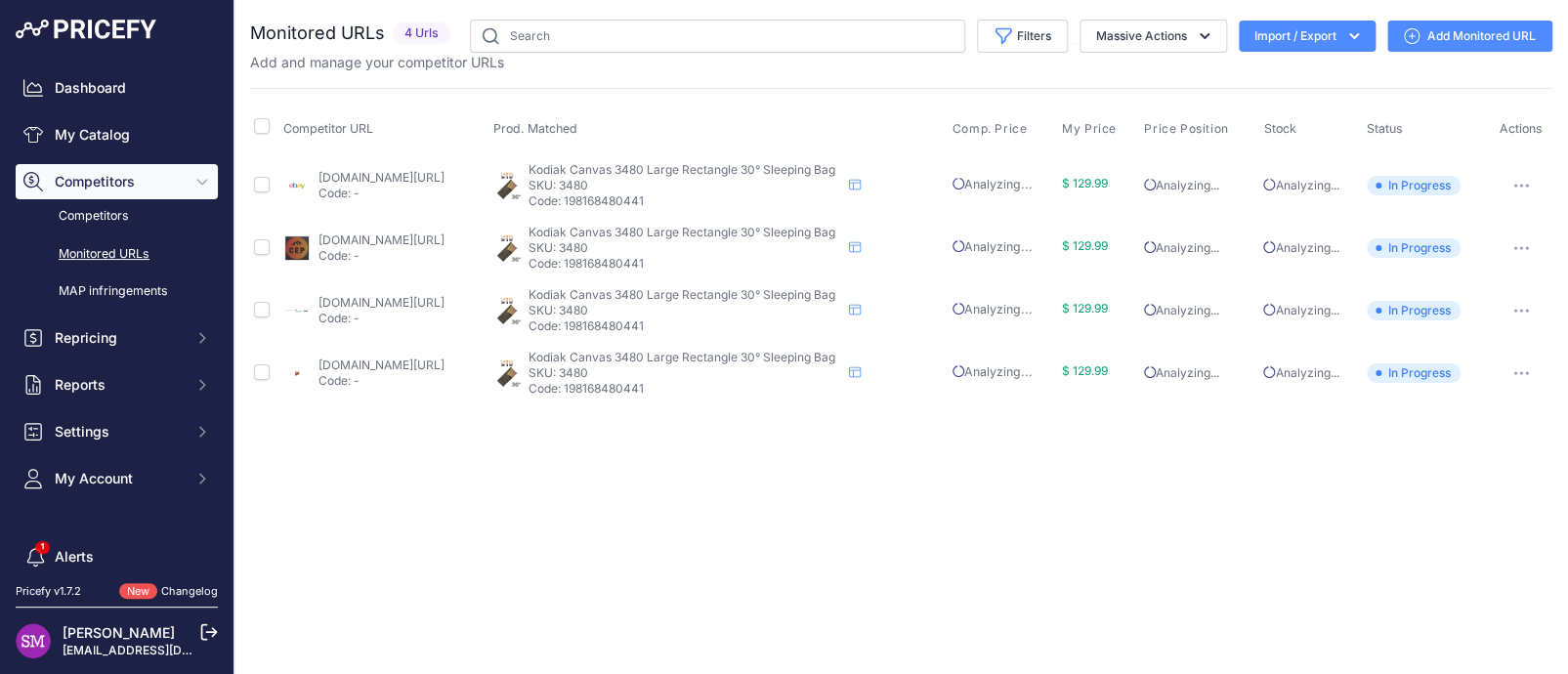
click at [341, 311] on p "Code: -" at bounding box center [381, 319] width 126 height 16
click at [331, 304] on link "canvascampingtents.com/kodiak-canvas-3480-large-rectangle-30%c2%b0-sleeping-bag…" at bounding box center [381, 302] width 126 height 15
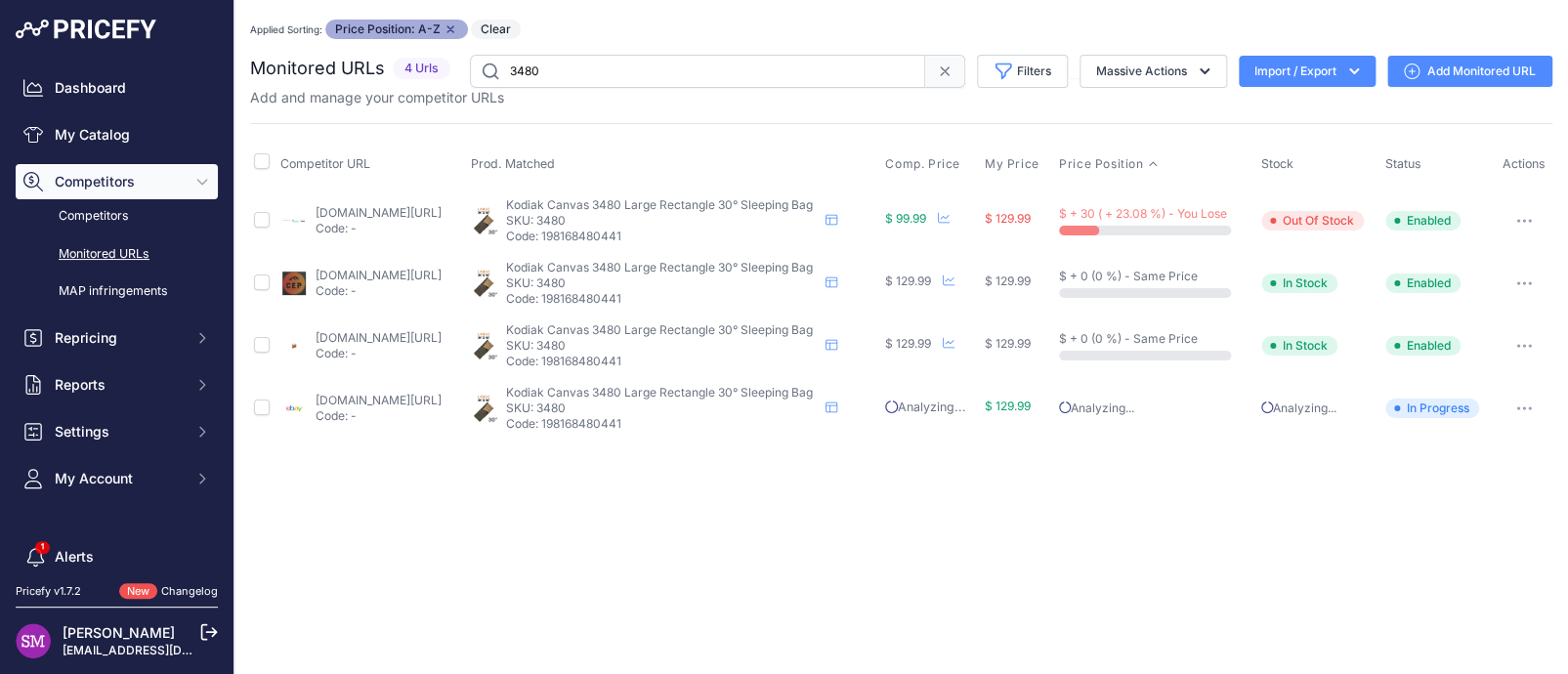
click at [1517, 221] on icon "button" at bounding box center [1523, 221] width 16 height 4
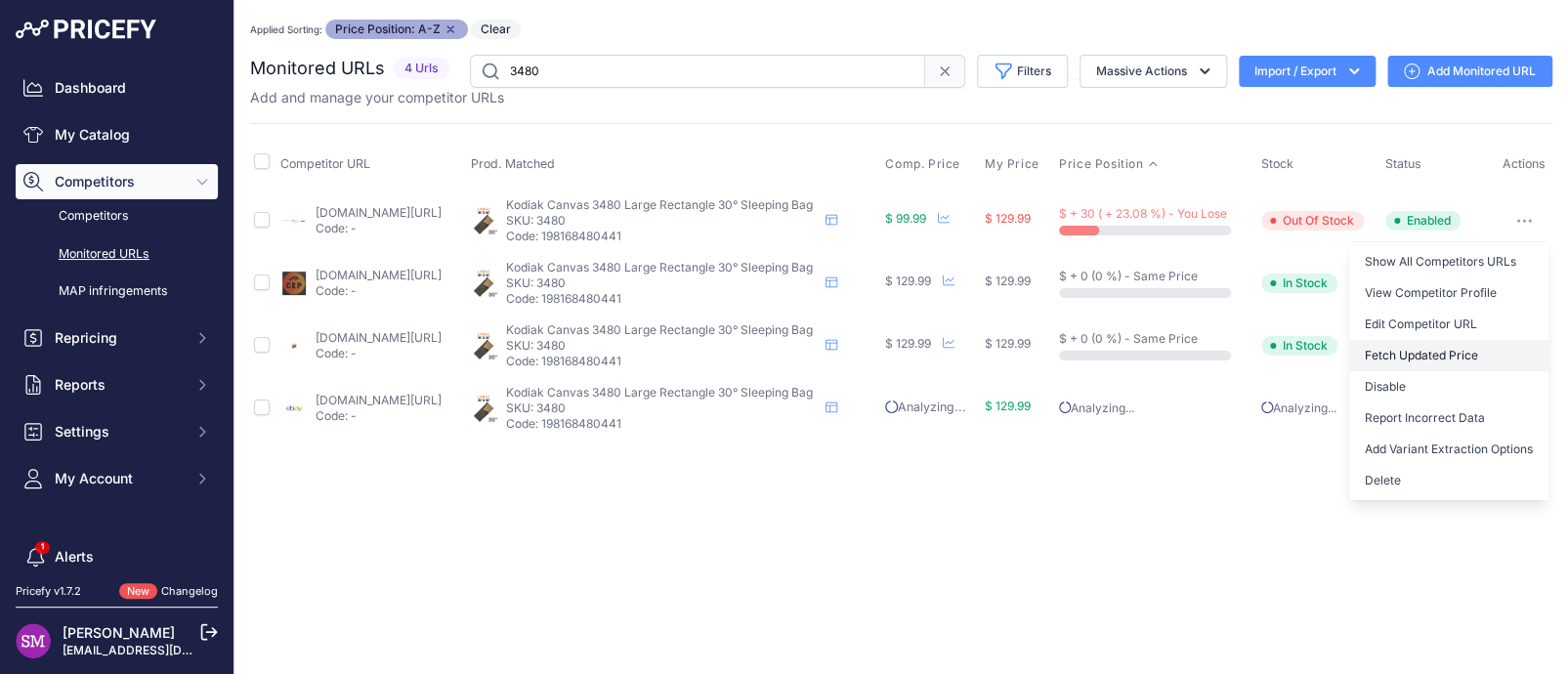
click at [1424, 351] on button "Fetch Updated Price" at bounding box center [1448, 356] width 199 height 32
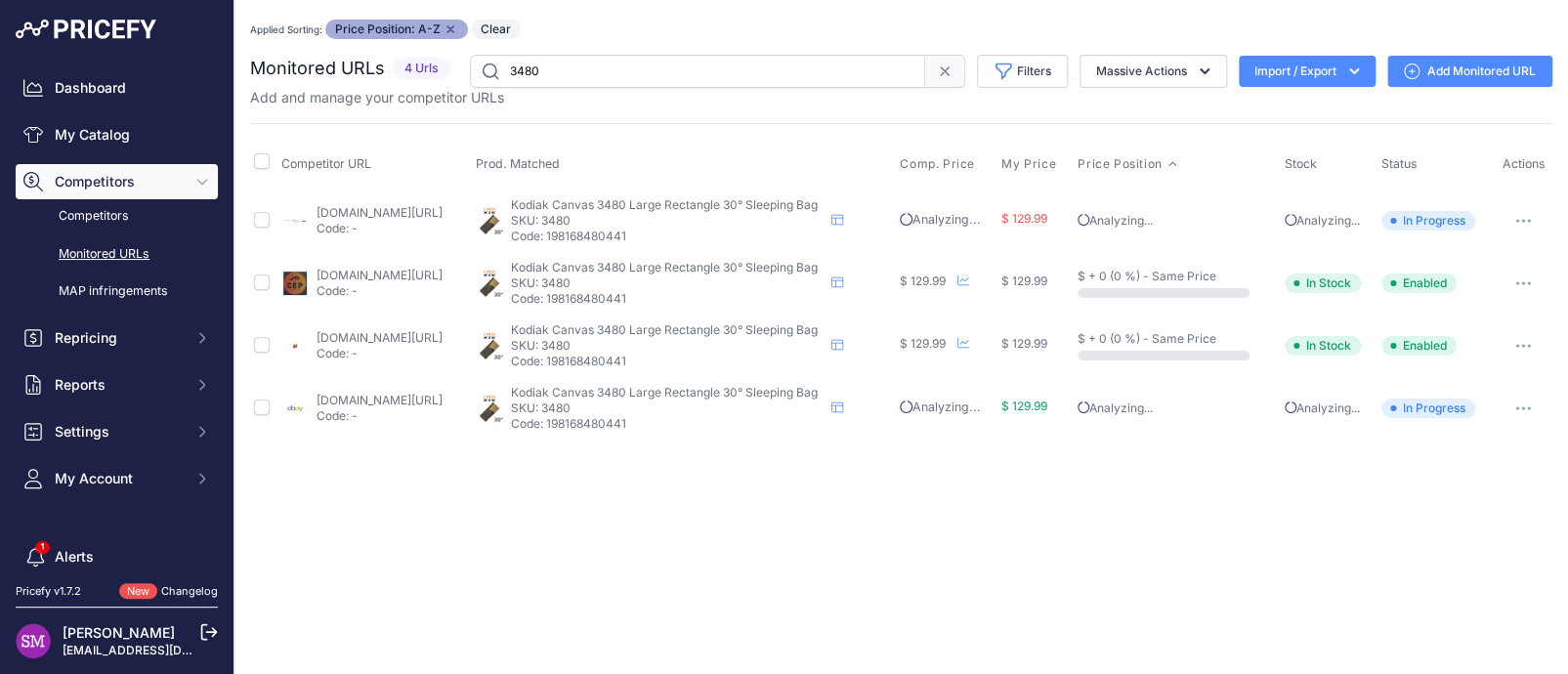
click at [374, 401] on link "[DOMAIN_NAME][URL]" at bounding box center [379, 400] width 126 height 15
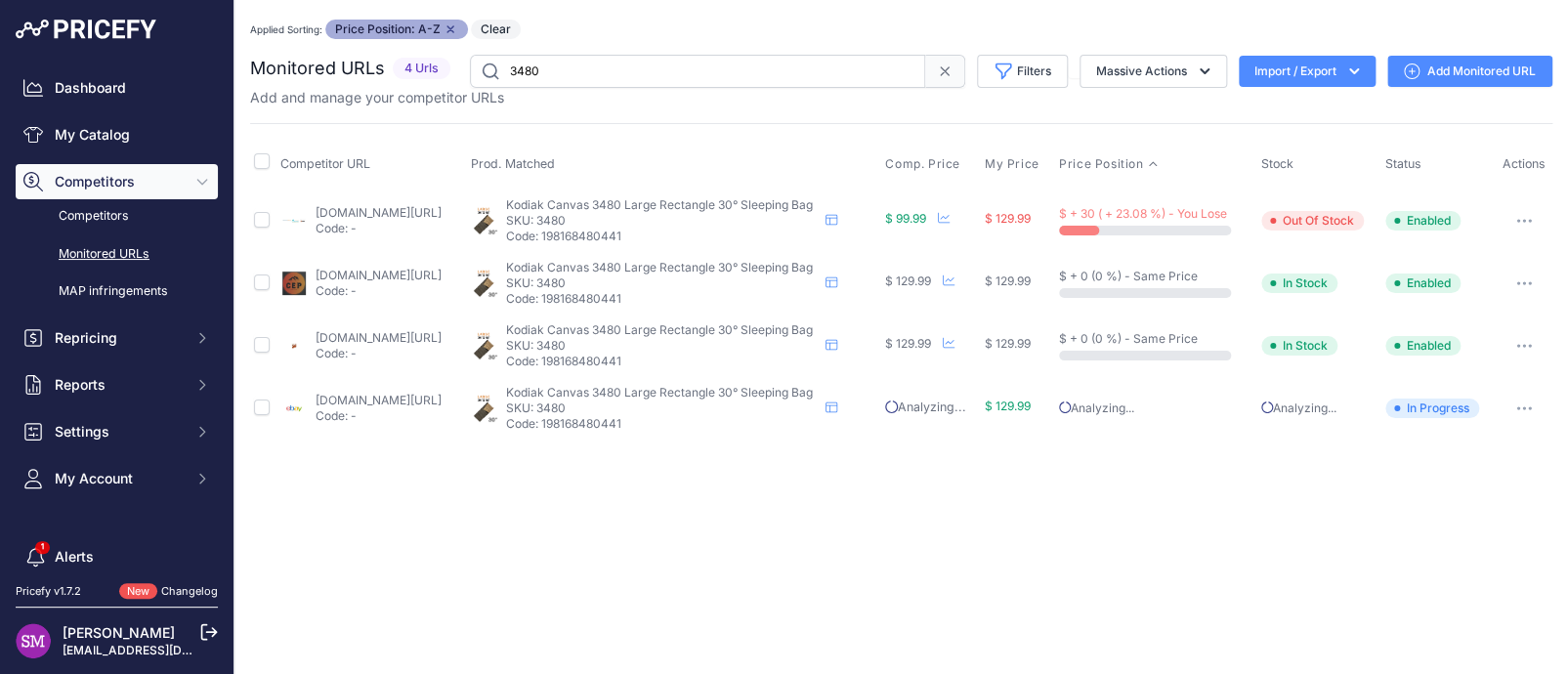
click at [875, 621] on div "Close You are not connected to the internet. Applied Sorting: Price Position: A…" at bounding box center [901, 337] width 1334 height 674
click at [1527, 223] on button "button" at bounding box center [1523, 221] width 39 height 28
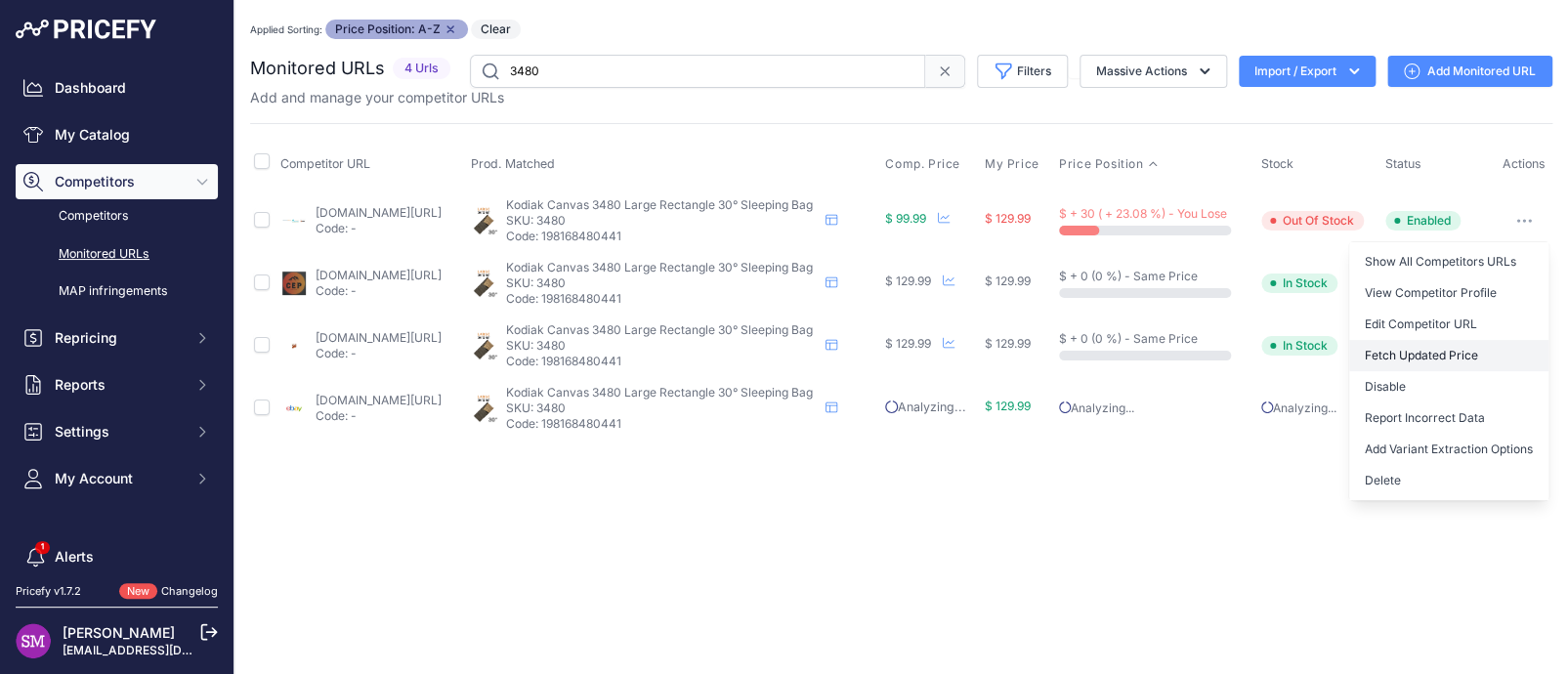
click at [1419, 350] on button "Fetch Updated Price" at bounding box center [1448, 356] width 199 height 32
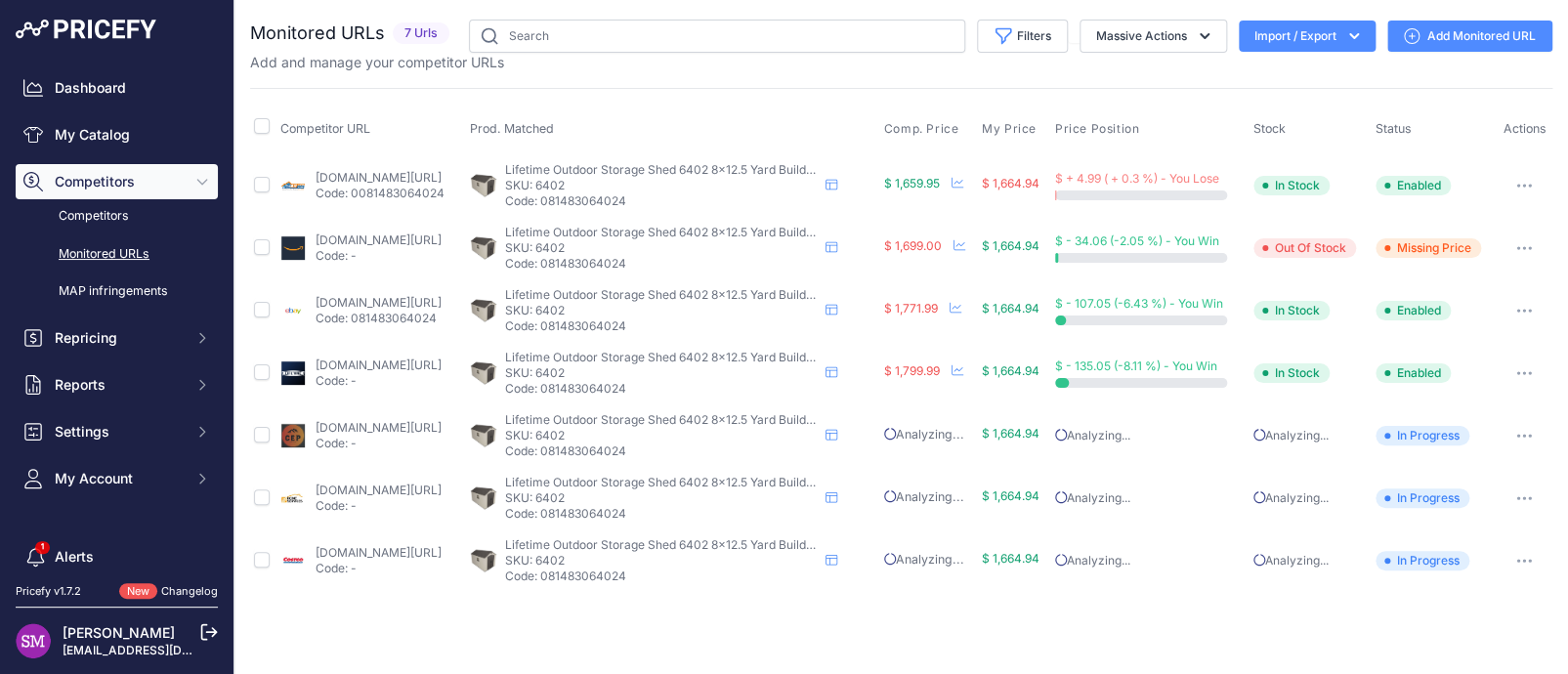
click at [385, 546] on link "costco.com/lifetime-resin-outdoor-8'-x-12.5'-storage-shed.product.100425546.html" at bounding box center [377, 552] width 126 height 15
click at [1523, 555] on button "button" at bounding box center [1523, 561] width 39 height 28
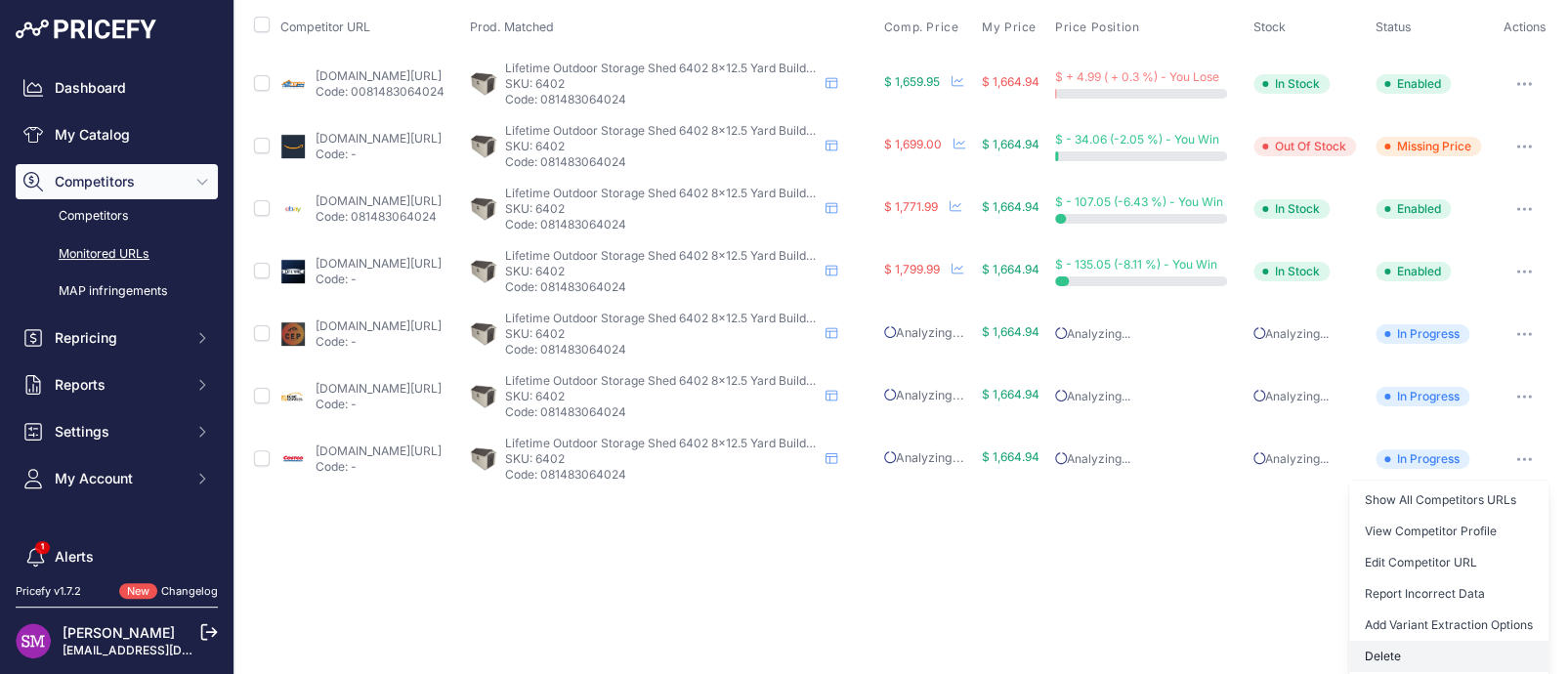
click at [1361, 651] on button "Delete" at bounding box center [1448, 657] width 199 height 32
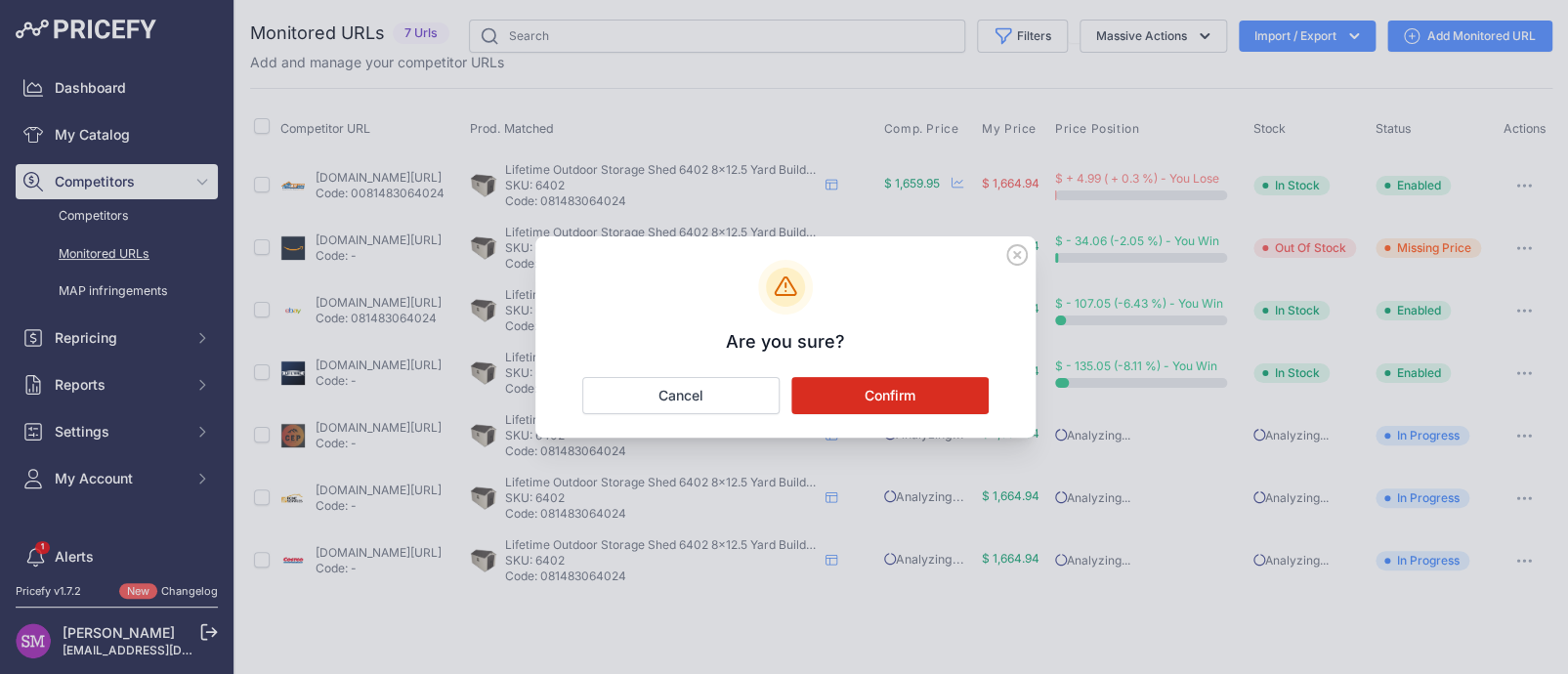
click at [919, 383] on button "Confirm" at bounding box center [889, 396] width 197 height 38
